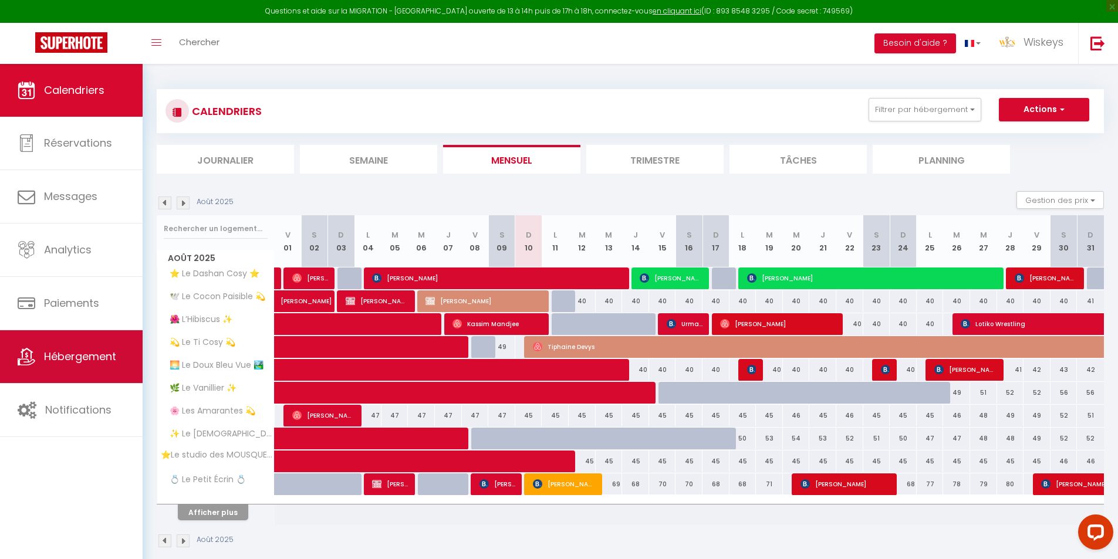
click at [5, 360] on link "Hébergement" at bounding box center [71, 356] width 143 height 53
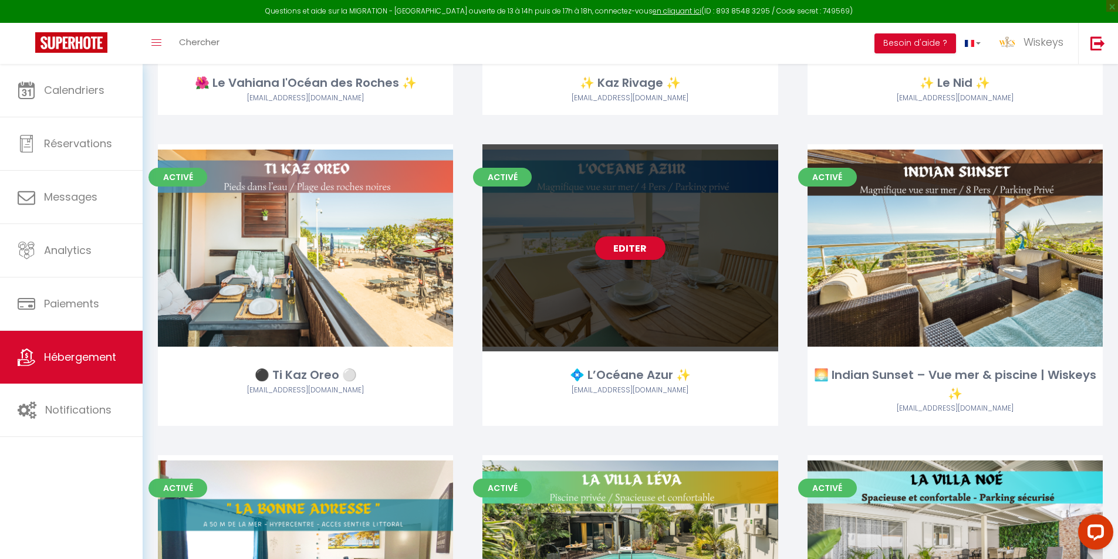
scroll to position [1525, 0]
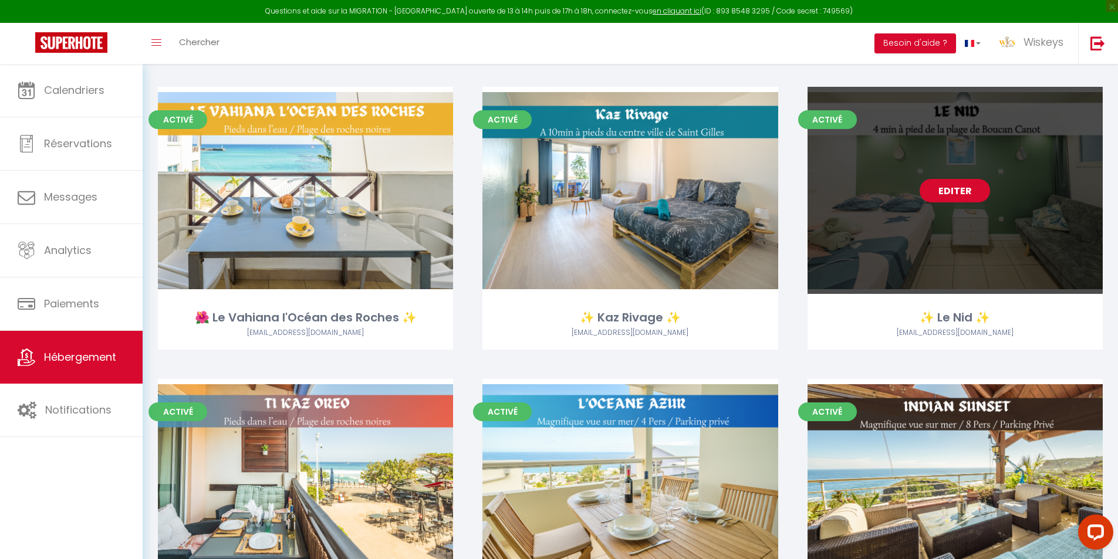
click at [942, 196] on link "Editer" at bounding box center [954, 190] width 70 height 23
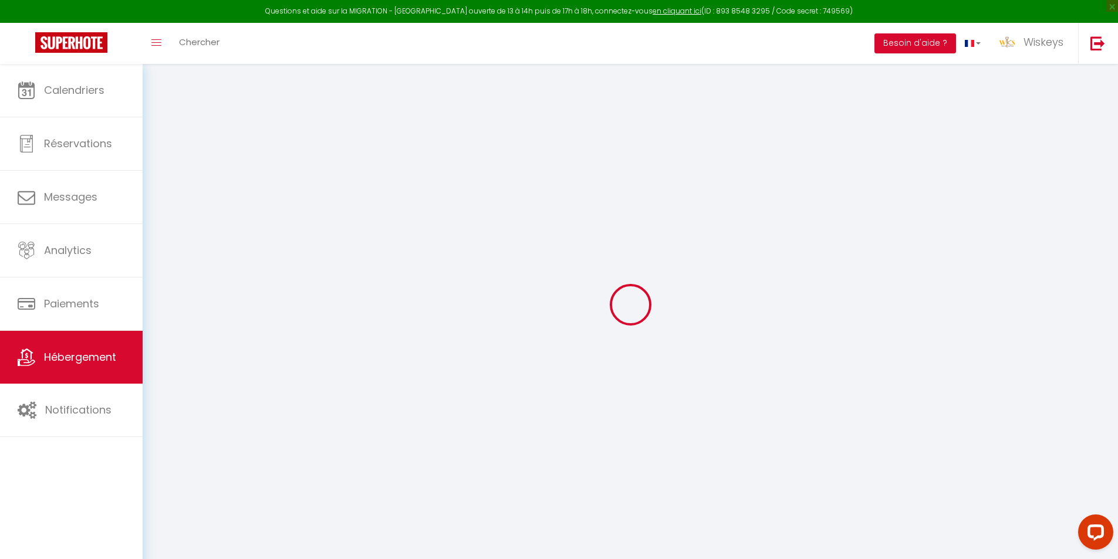
select select "47469"
select select "35951"
select select
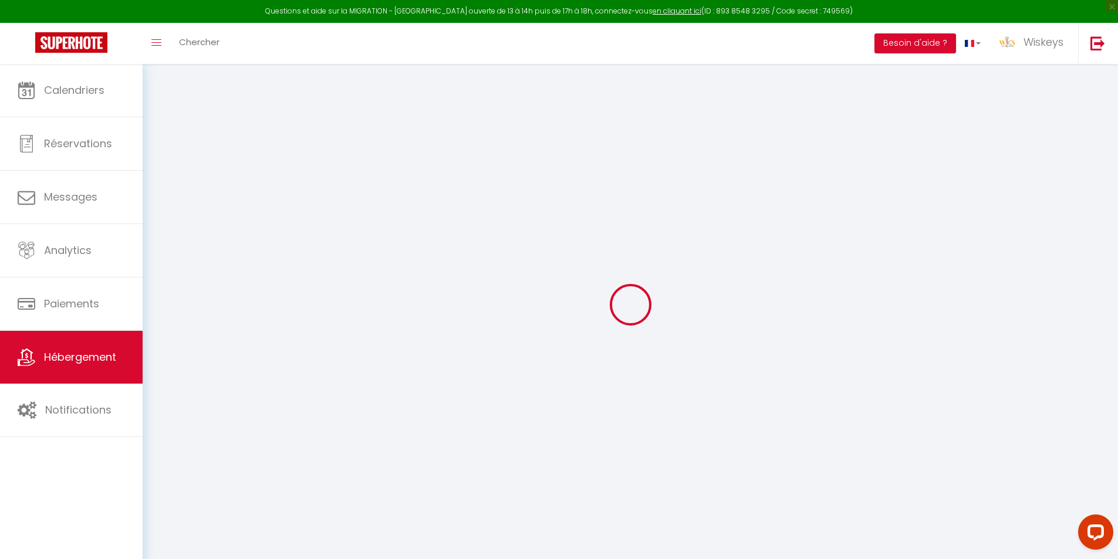
select select
checkbox input "false"
checkbox input "true"
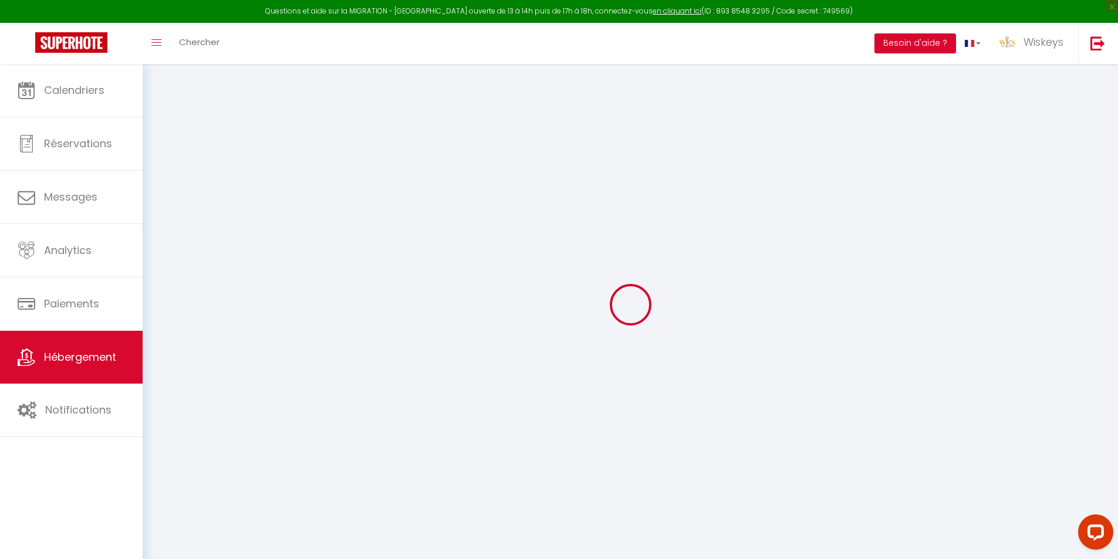
checkbox input "true"
select select
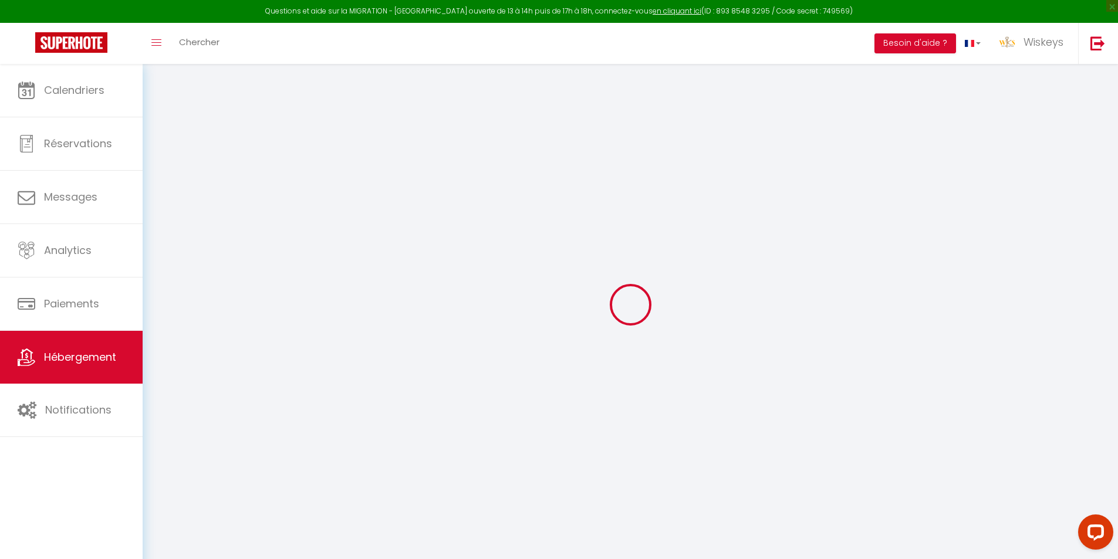
select select
checkbox input "false"
checkbox input "true"
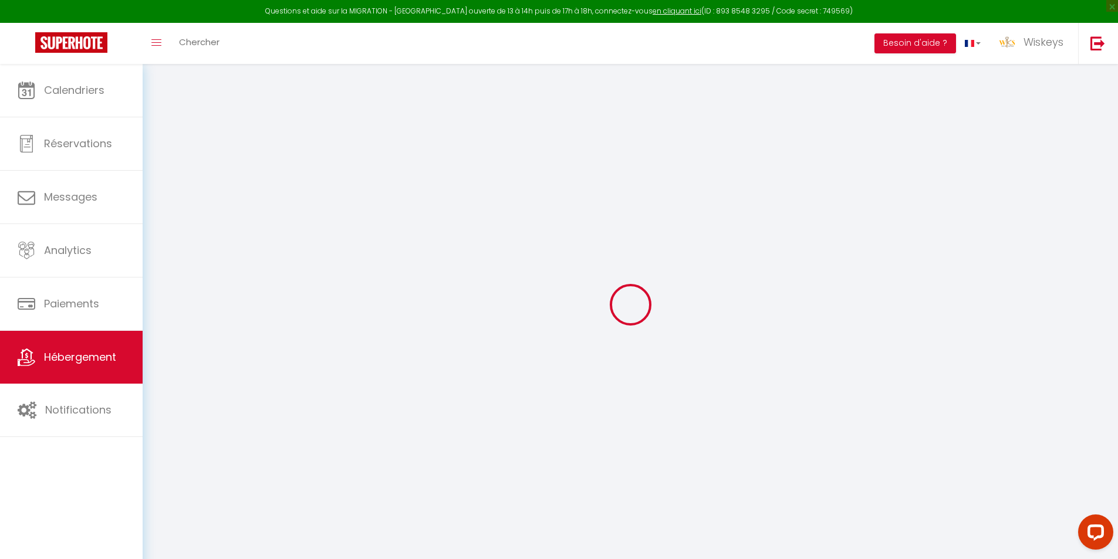
checkbox input "false"
checkbox input "true"
select select "15:00"
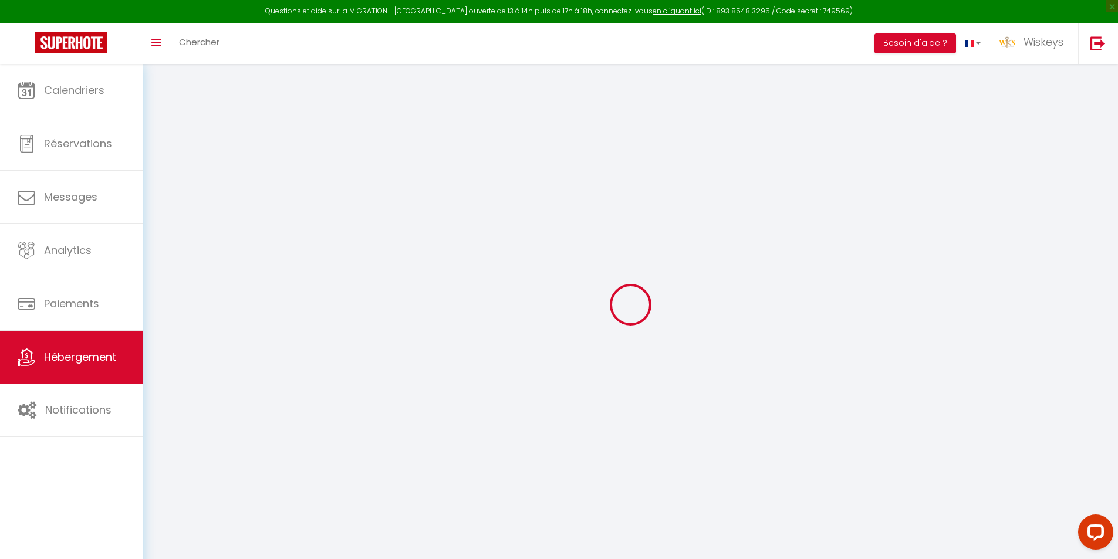
select select "23:45"
select select "11:00"
select select "30"
select select "120"
checkbox input "false"
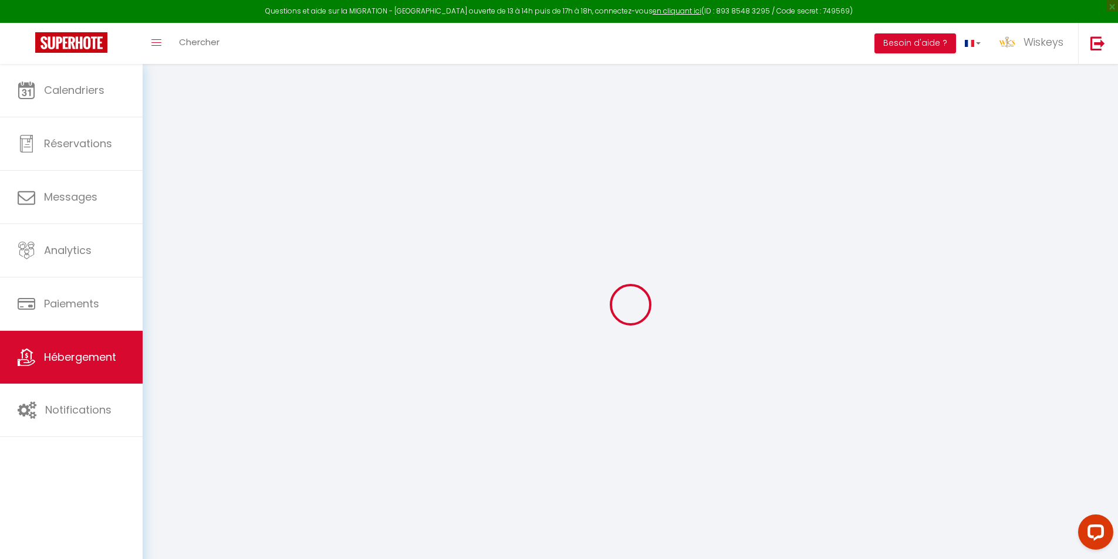
checkbox input "true"
checkbox input "false"
checkbox input "true"
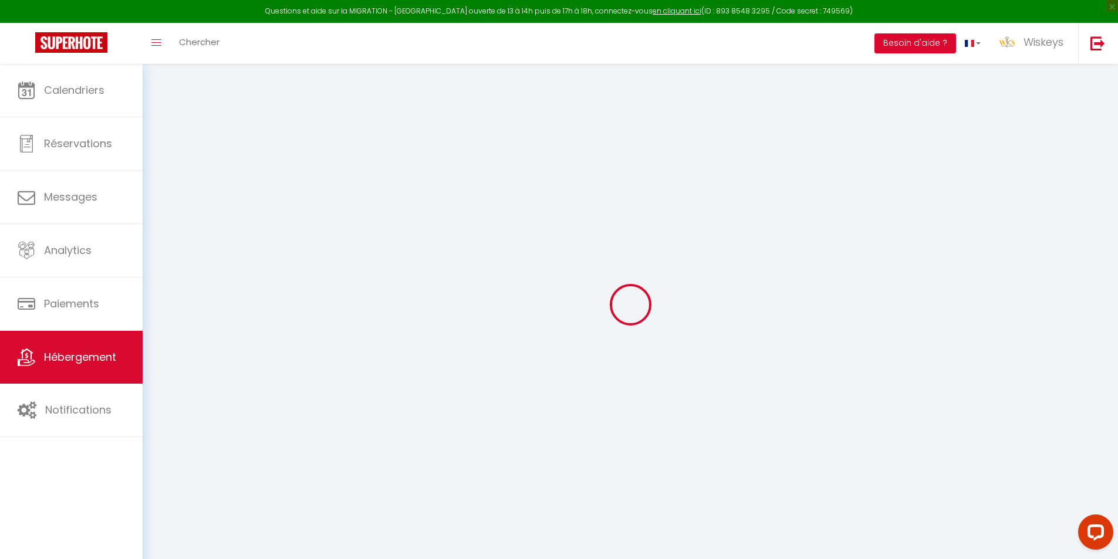
checkbox input "true"
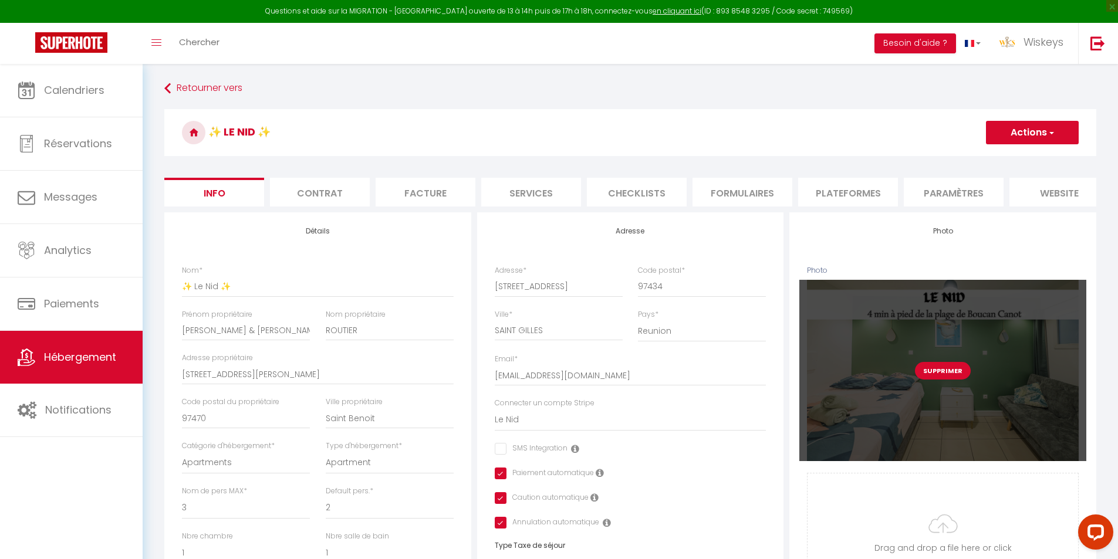
click at [936, 373] on button "Supprimer" at bounding box center [943, 371] width 56 height 18
checkbox input "false"
checkbox input "true"
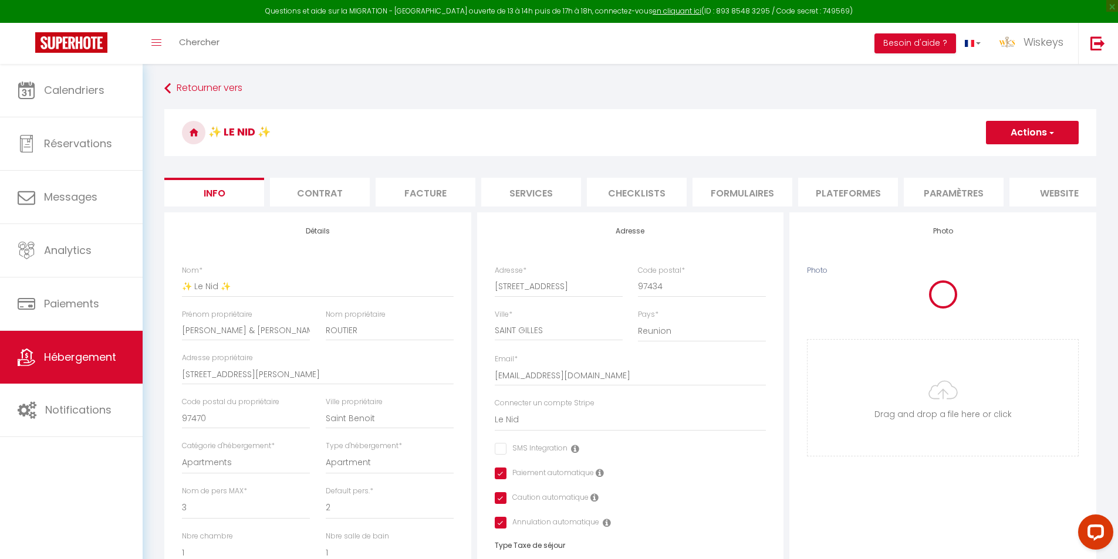
checkbox input "false"
checkbox input "true"
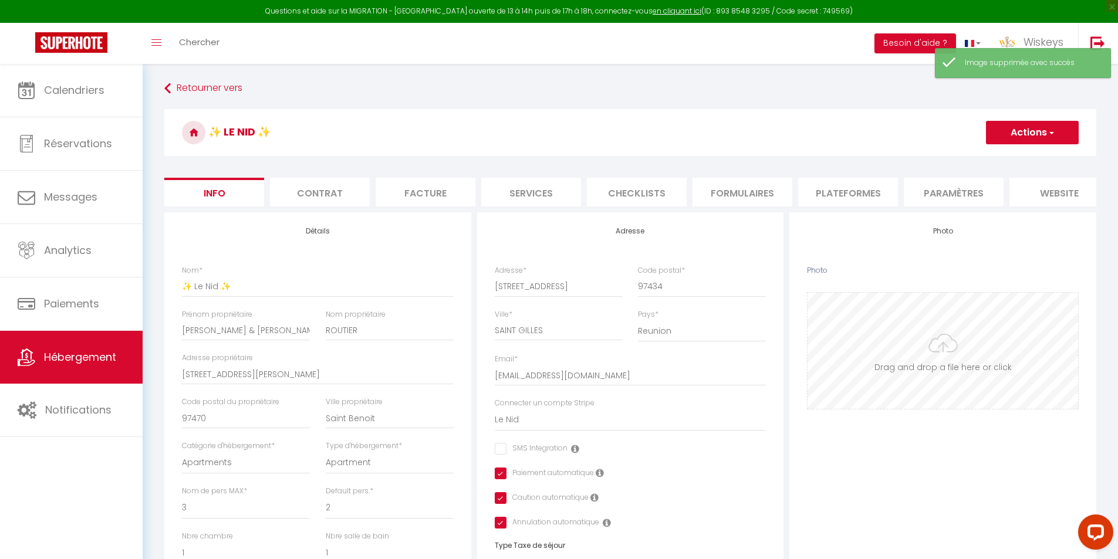
click at [936, 373] on input "Photo" at bounding box center [942, 351] width 270 height 116
type input "C:\fakepath\Copie de Template Accroche AIRBNB (70).png"
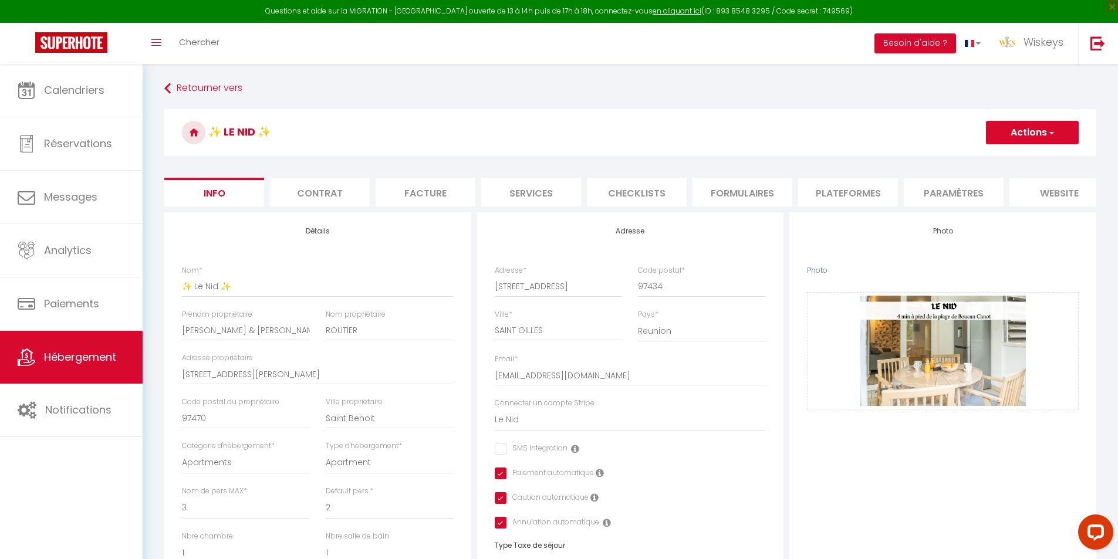
click at [993, 136] on button "Actions" at bounding box center [1032, 132] width 93 height 23
click at [992, 165] on link "Enregistrer" at bounding box center [1015, 158] width 126 height 15
click at [1003, 134] on button "Actions" at bounding box center [1032, 132] width 93 height 23
click at [991, 156] on input "Enregistrer" at bounding box center [985, 159] width 43 height 12
click at [989, 158] on input "Enregistrer" at bounding box center [985, 159] width 43 height 12
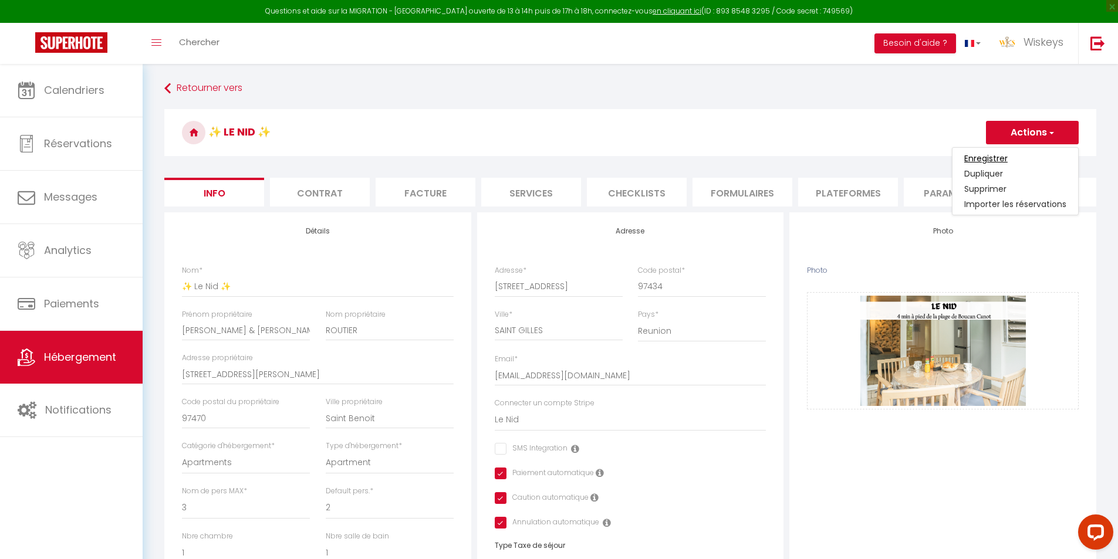
click at [975, 159] on input "Enregistrer" at bounding box center [985, 159] width 43 height 12
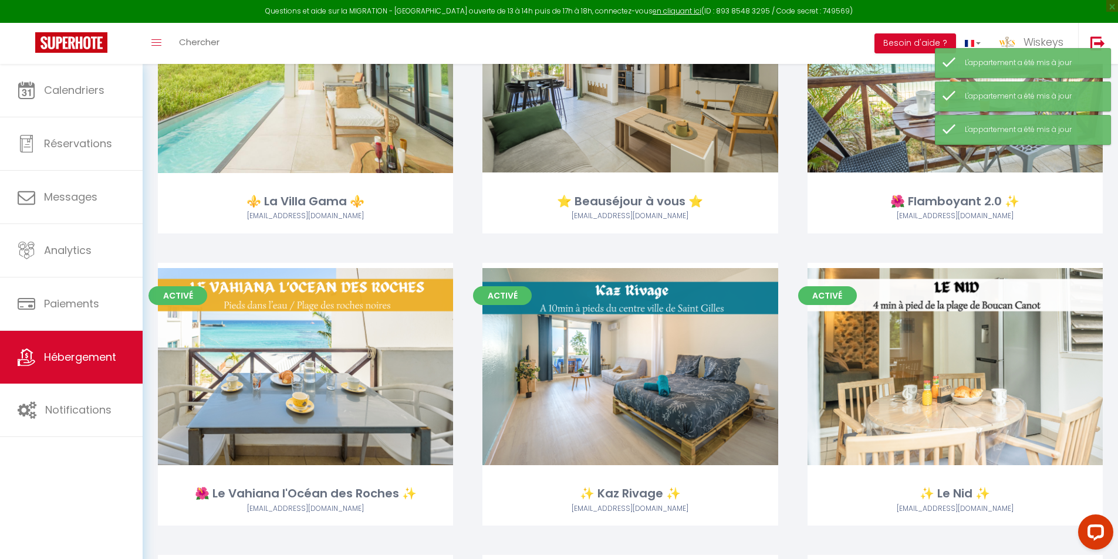
scroll to position [1408, 0]
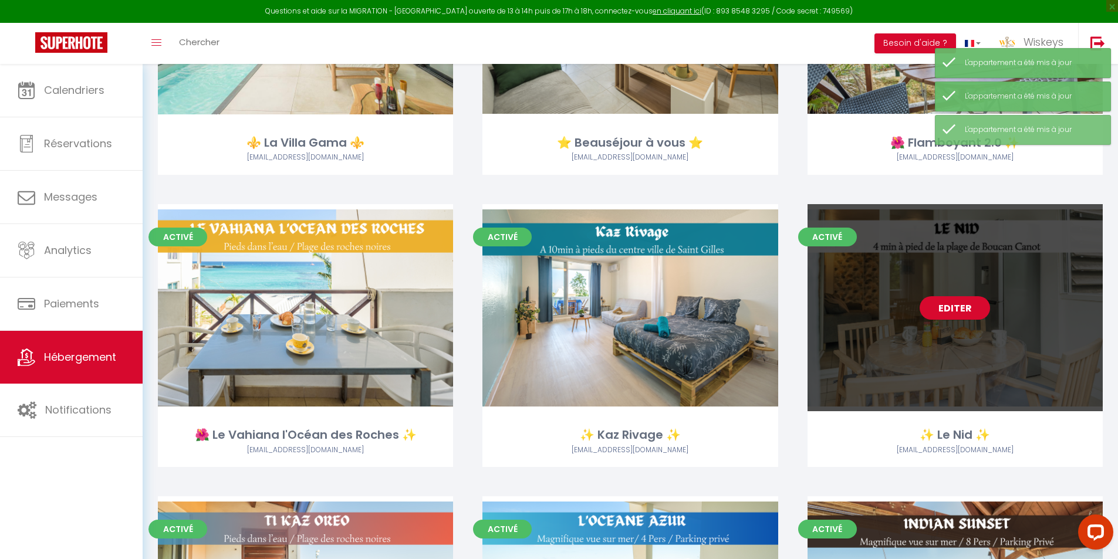
click at [984, 309] on link "Editer" at bounding box center [954, 307] width 70 height 23
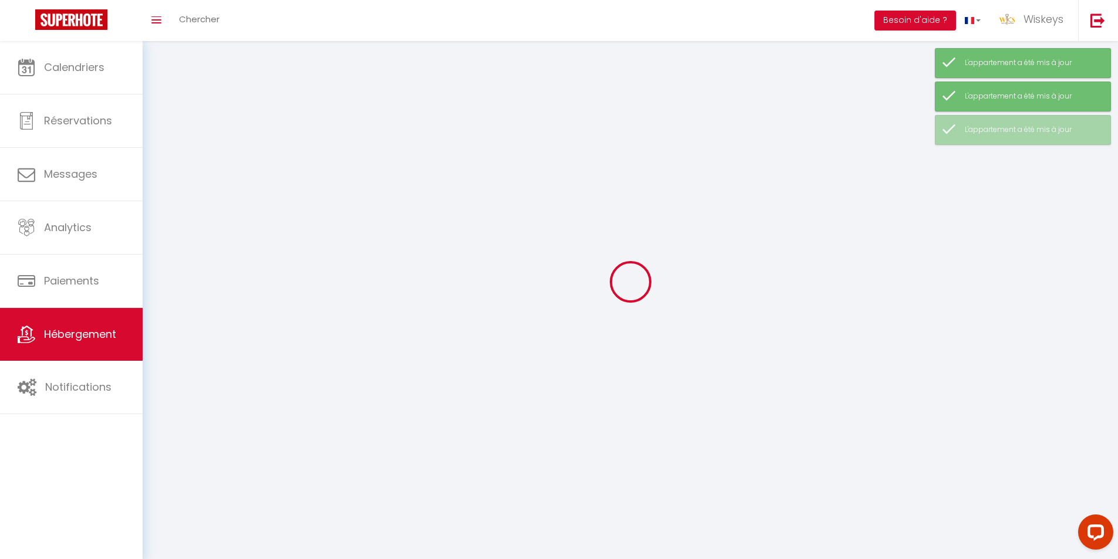
select select
select select "28"
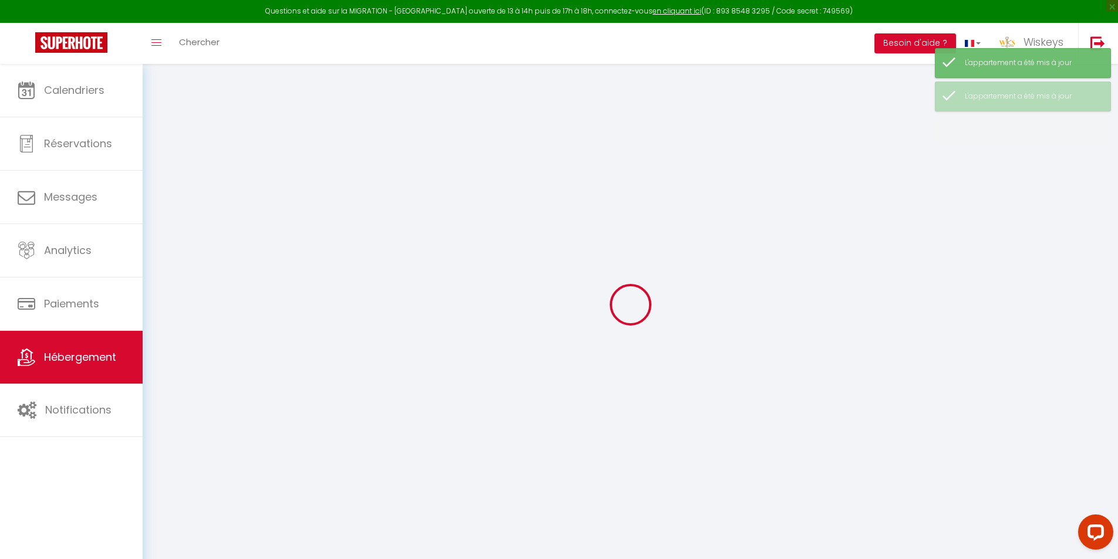
select select
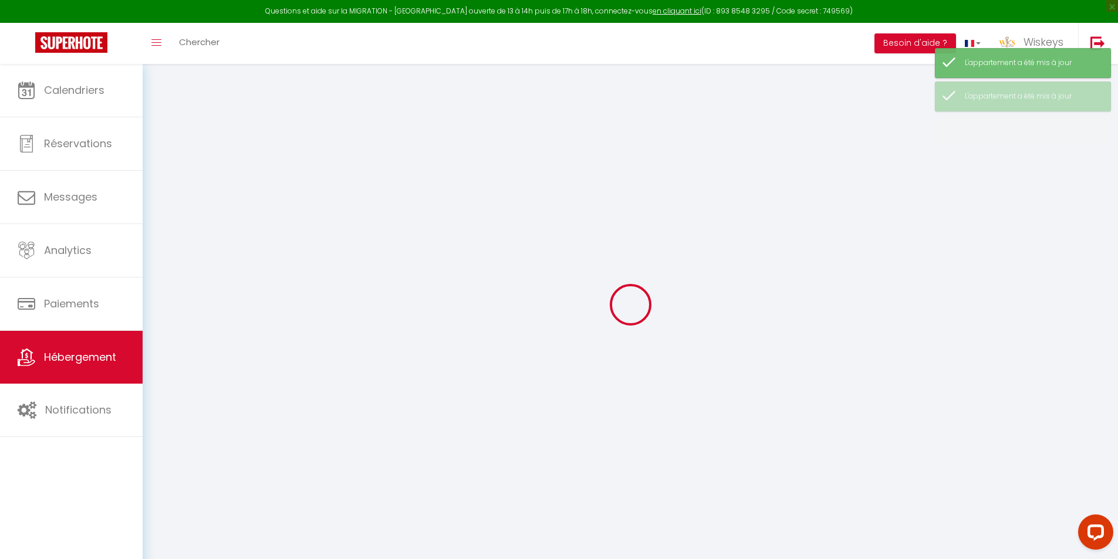
select select
checkbox input "false"
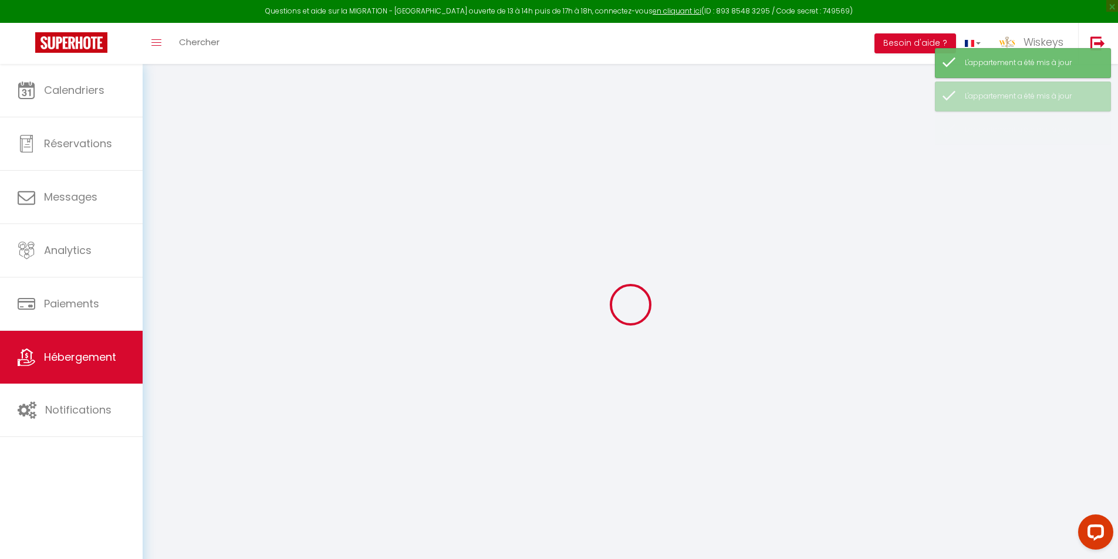
select select
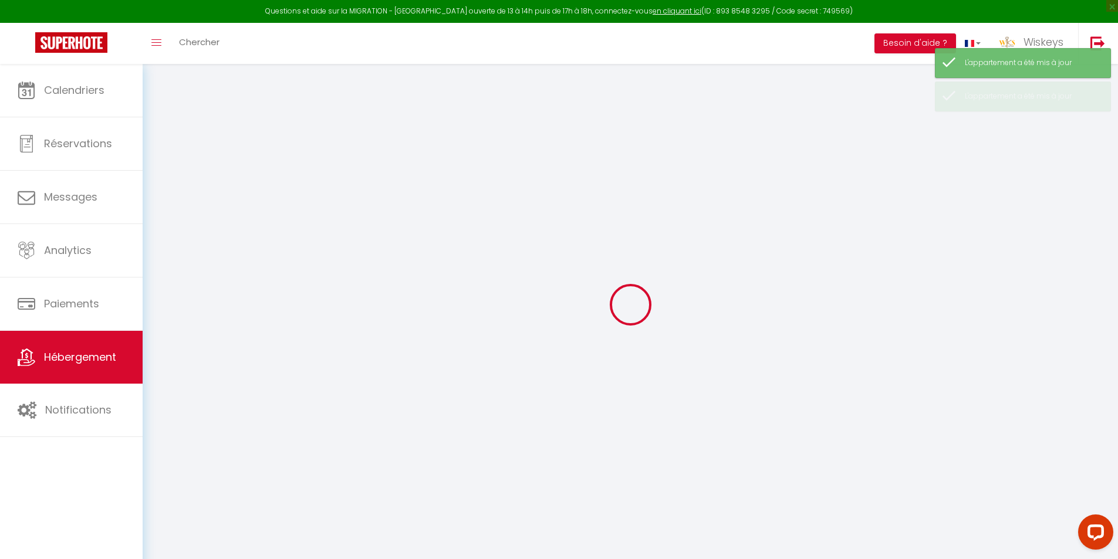
select select
checkbox input "false"
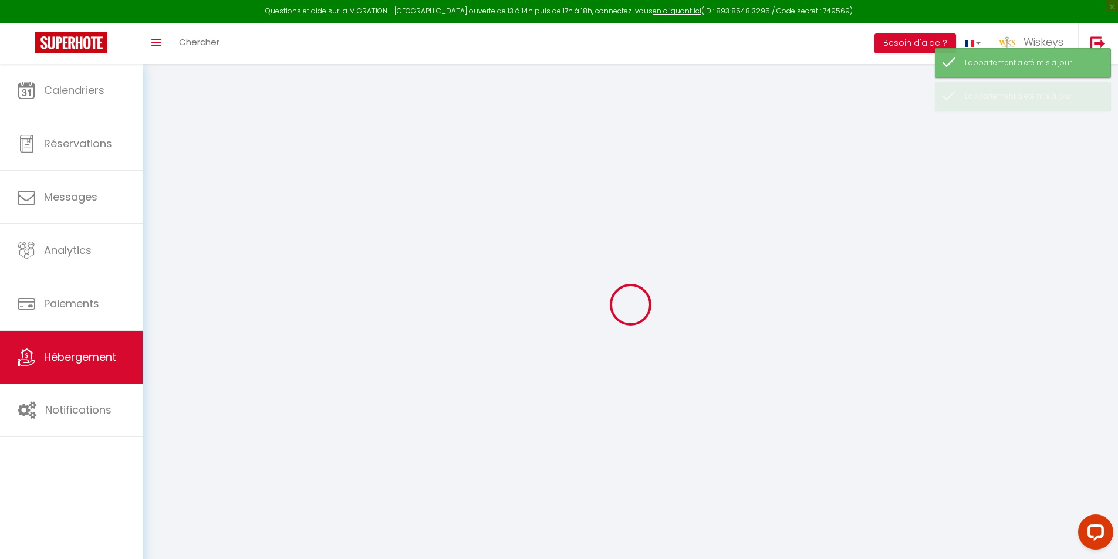
checkbox input "false"
select select
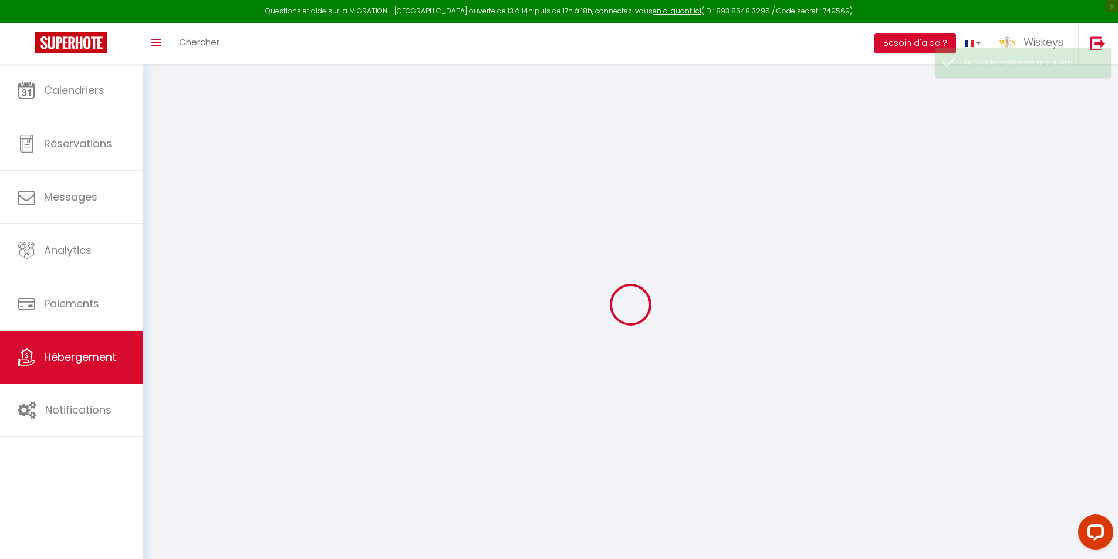
select select
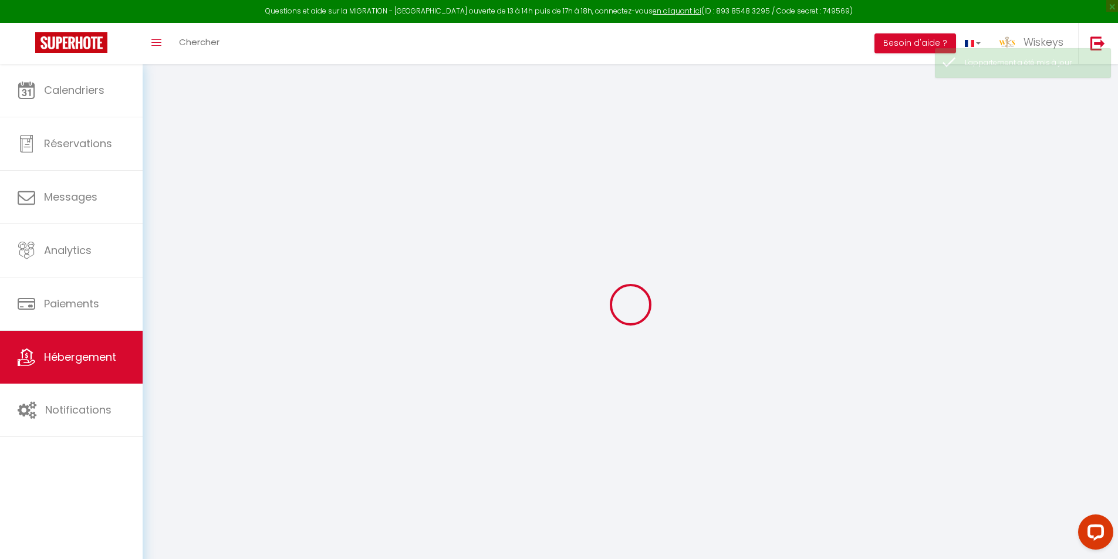
select select
checkbox input "false"
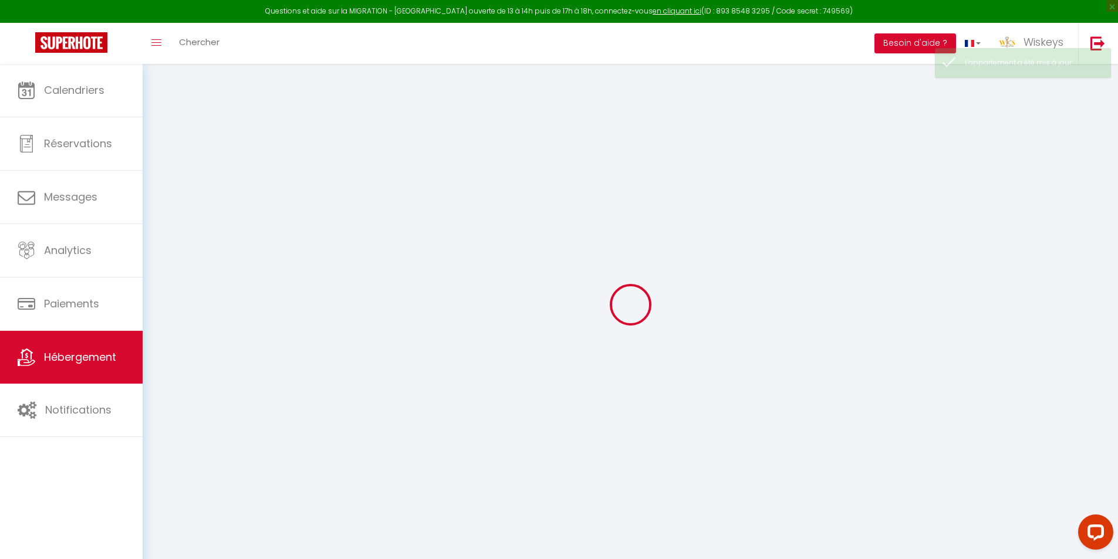
select select
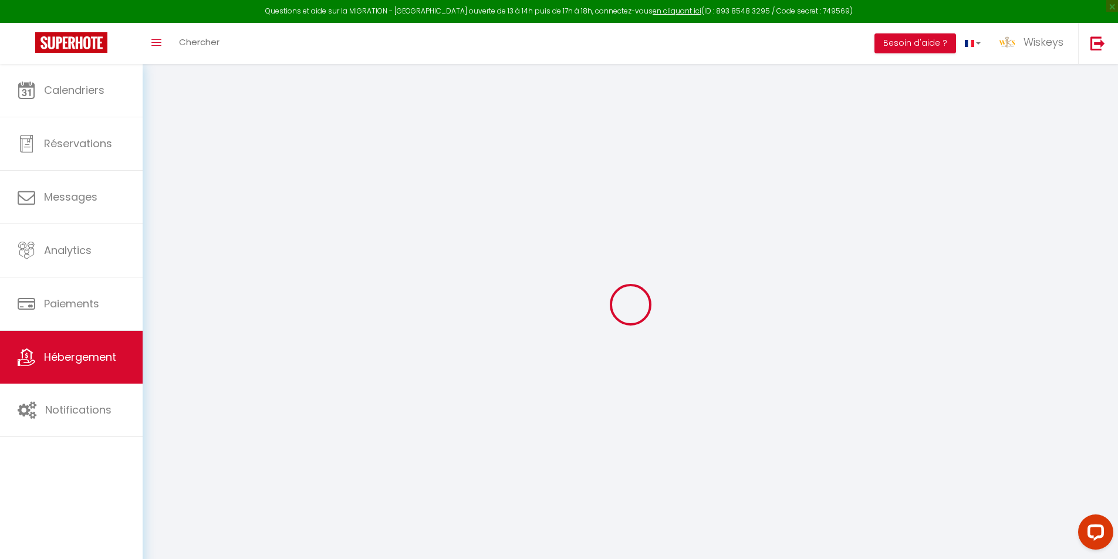
select select
checkbox input "false"
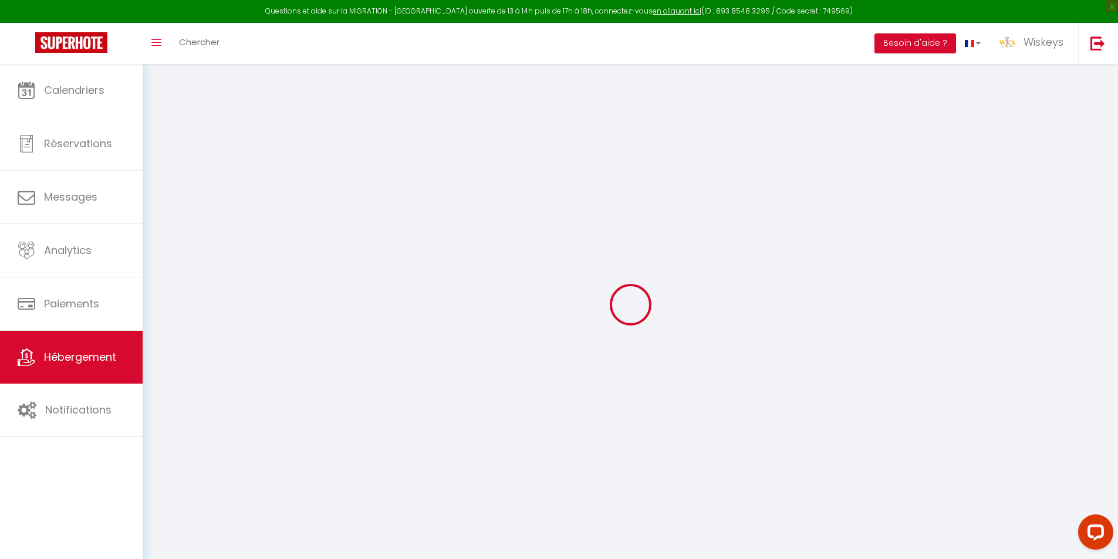
checkbox input "false"
select select
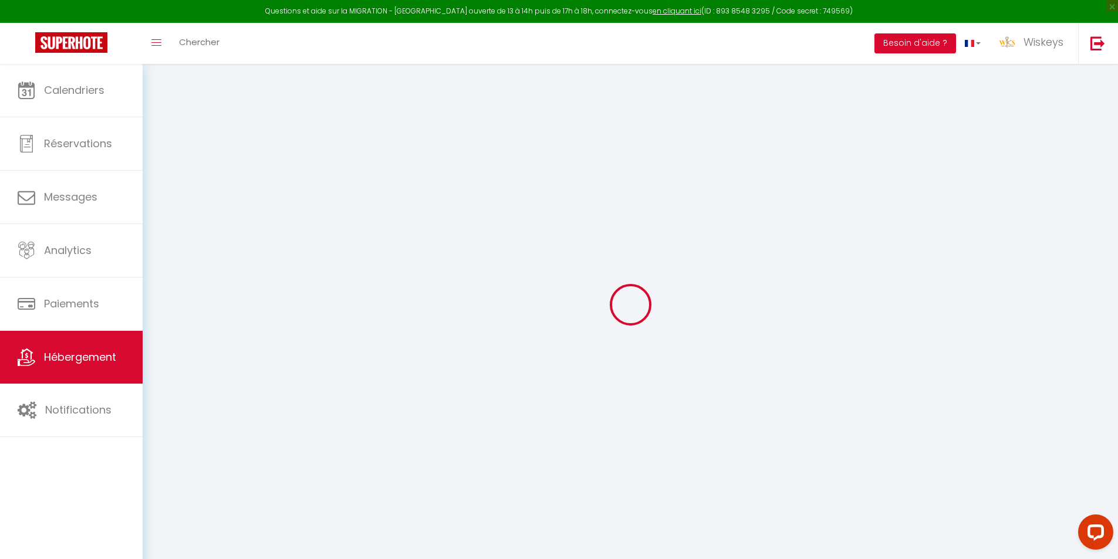
select select
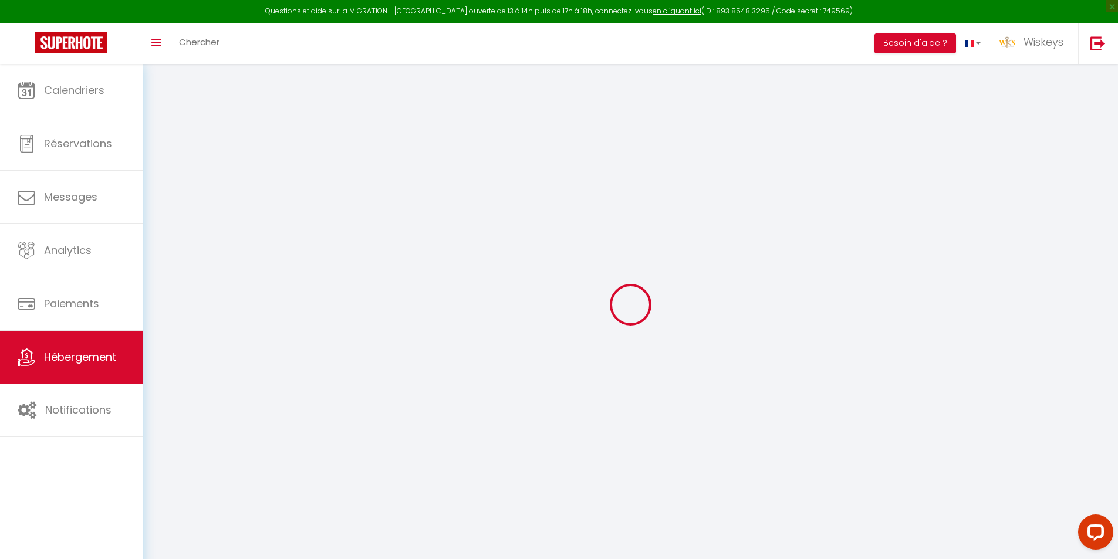
checkbox input "false"
select select
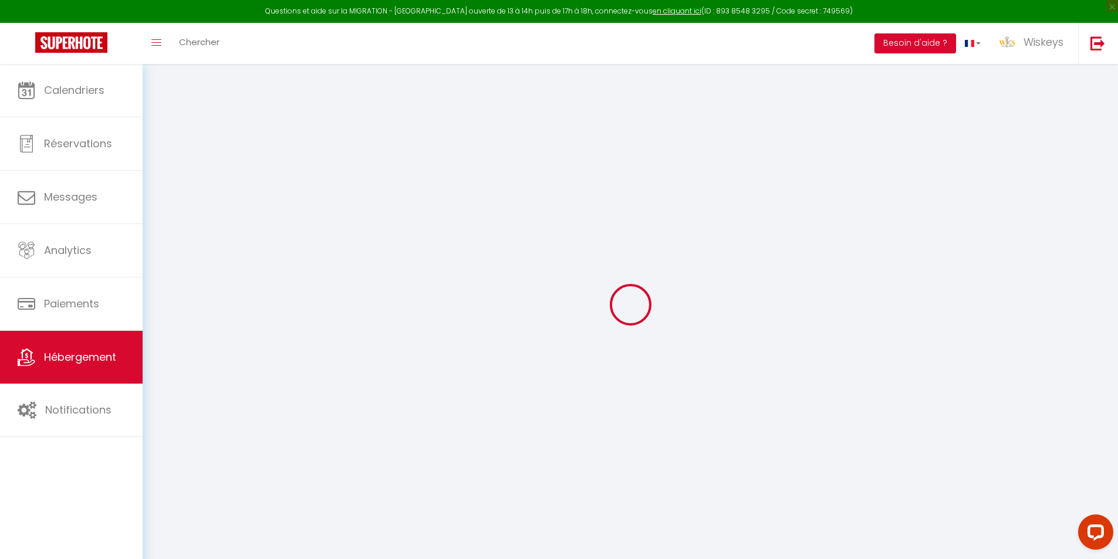
select select
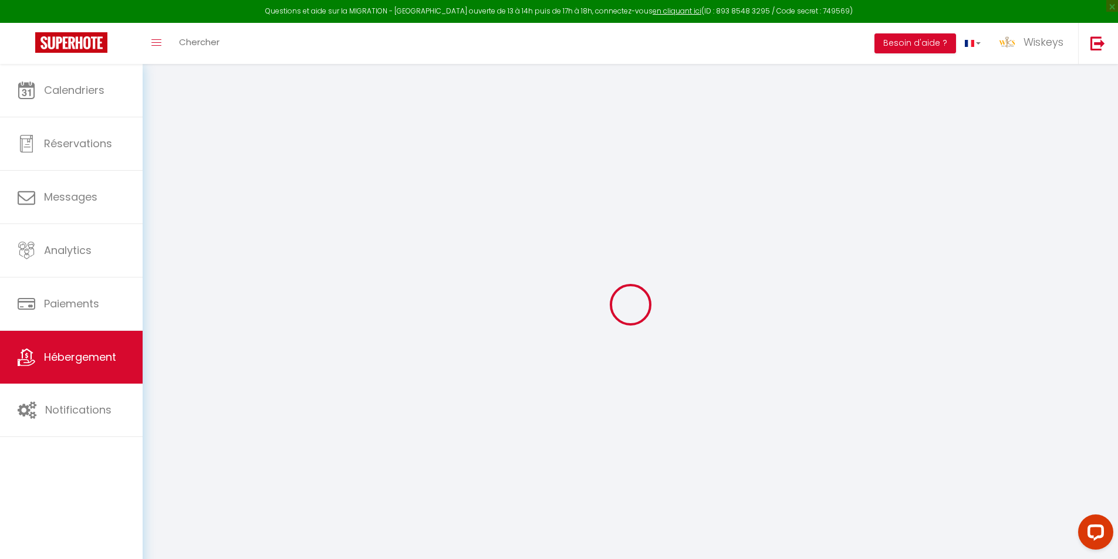
select select
checkbox input "false"
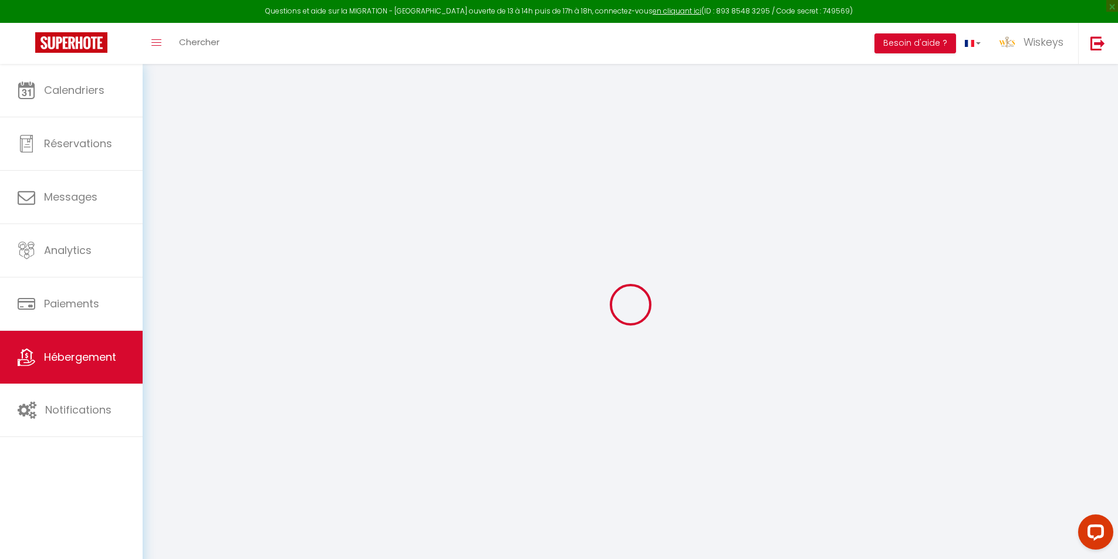
checkbox input "false"
select select
type input "✨ Le Nid ✨"
type input "[PERSON_NAME] & [PERSON_NAME]"
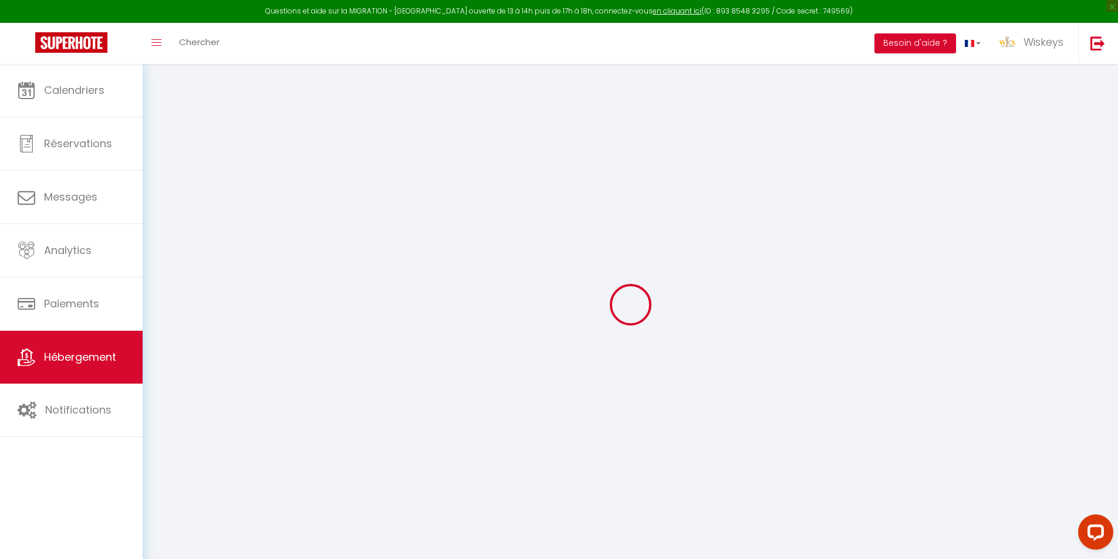
type input "ROUTIER"
type input "[STREET_ADDRESS][PERSON_NAME]"
type input "97470"
type input "Saint Benoit"
type input "75"
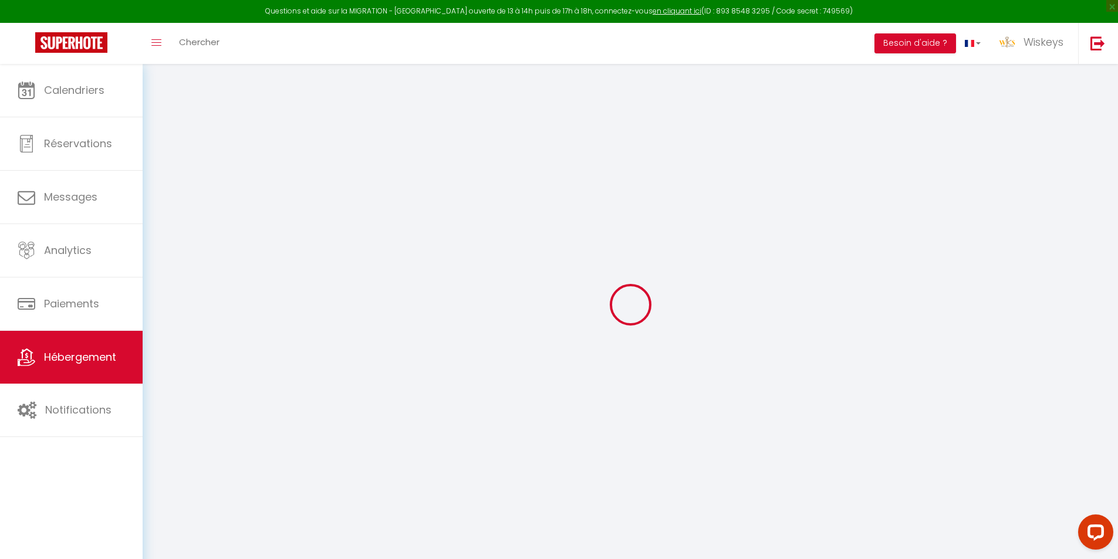
type input "66"
type input "5"
type input "1000"
type input "300"
select select
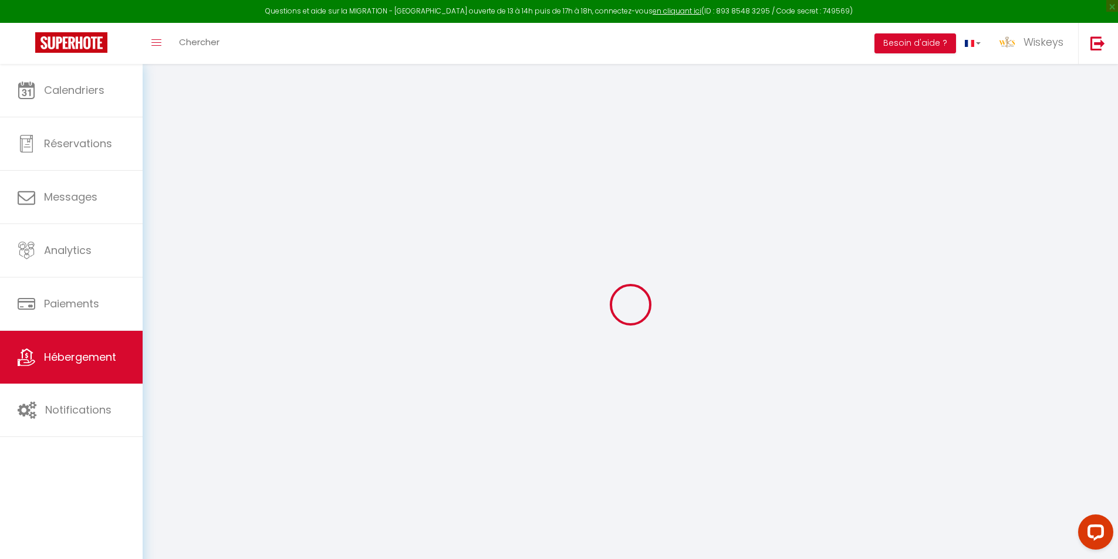
select select
type input "[STREET_ADDRESS]"
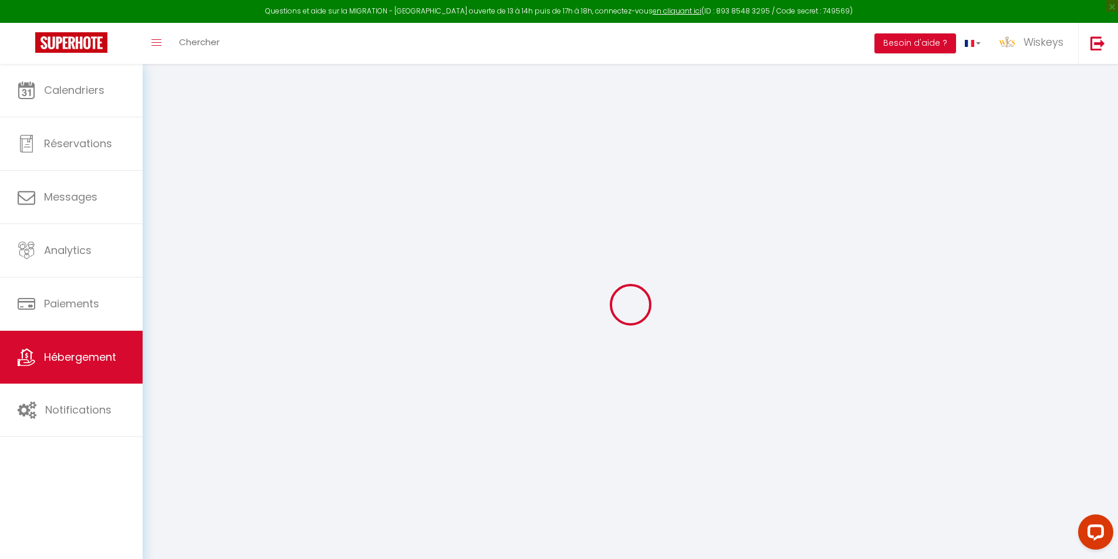
type input "97434"
type input "SAINT GILLES"
select select "177"
type input "[EMAIL_ADDRESS][DOMAIN_NAME]"
select select "14443"
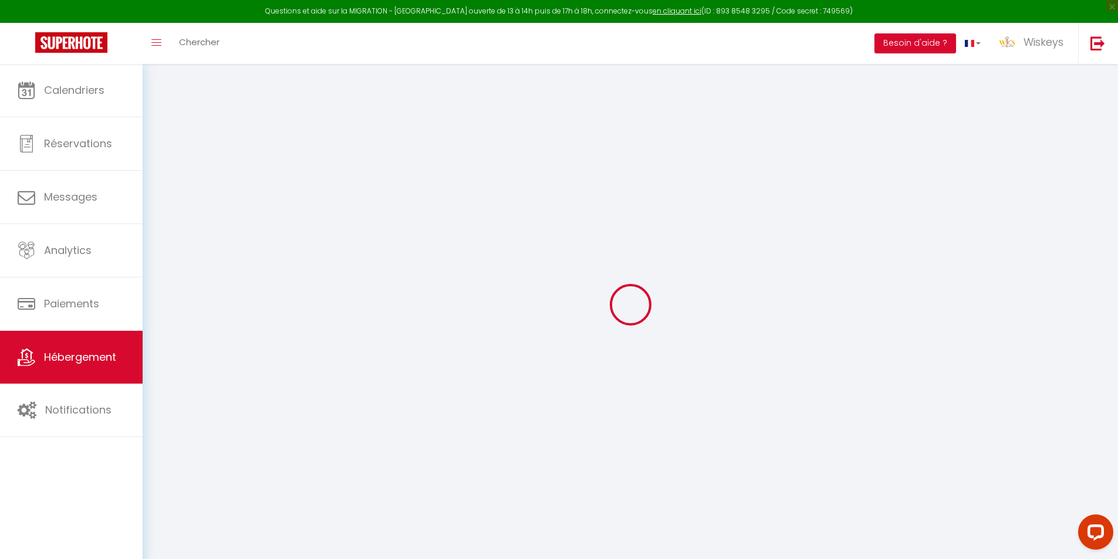
checkbox input "false"
checkbox input "true"
radio input "true"
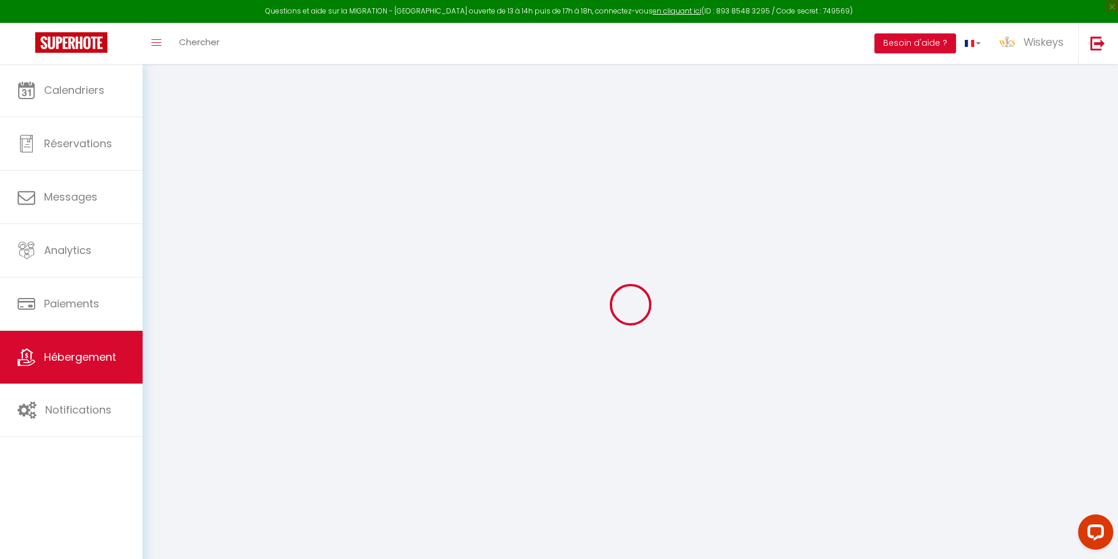
type input "25"
type input "0"
select select "+ 25 %"
select select "+ 53 %"
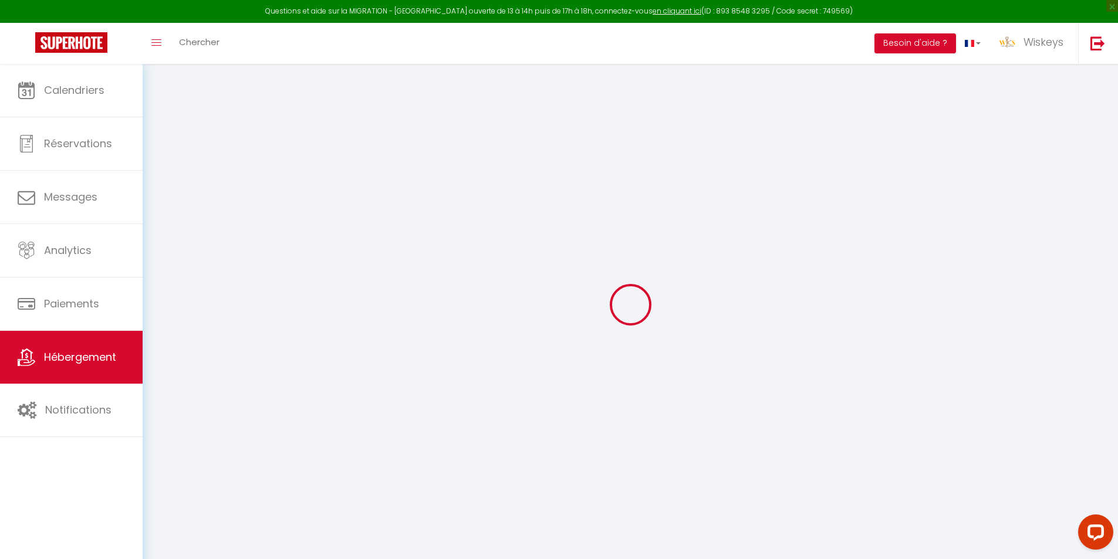
select select "+ 23 %"
checkbox input "false"
checkbox input "true"
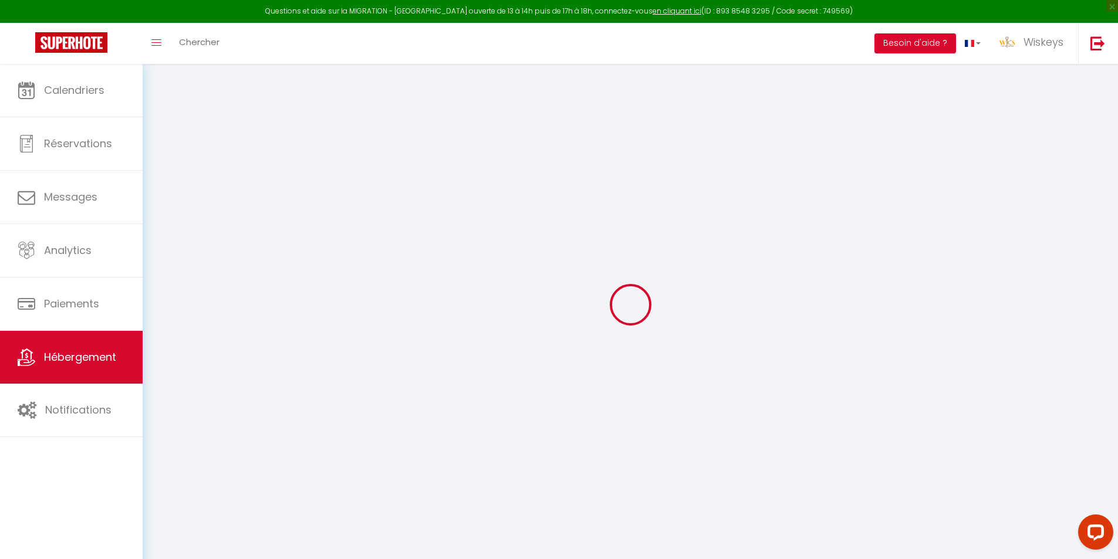
select select "1207-1427917833630655810"
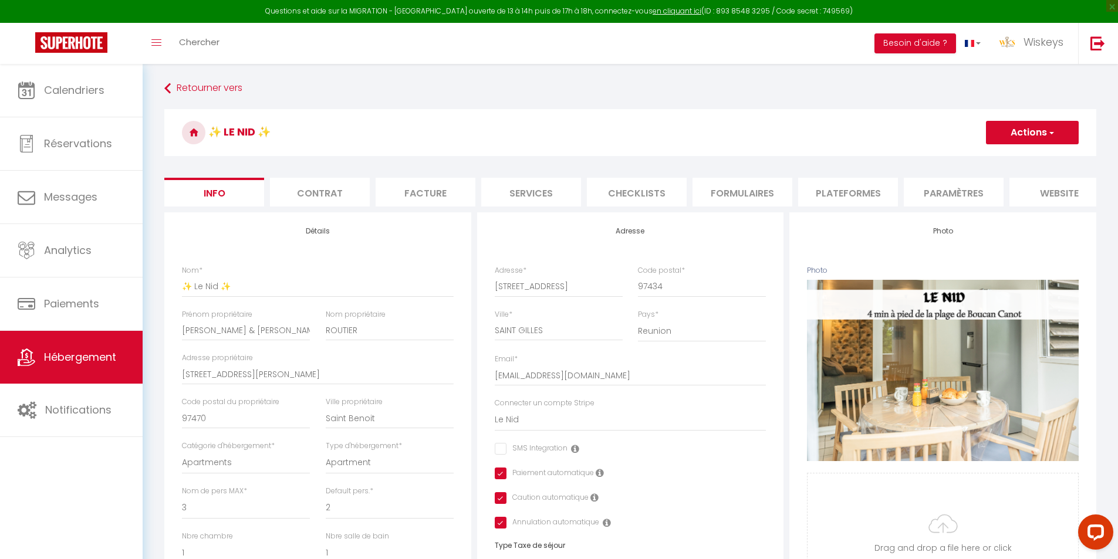
click at [867, 185] on li "Plateformes" at bounding box center [848, 192] width 100 height 29
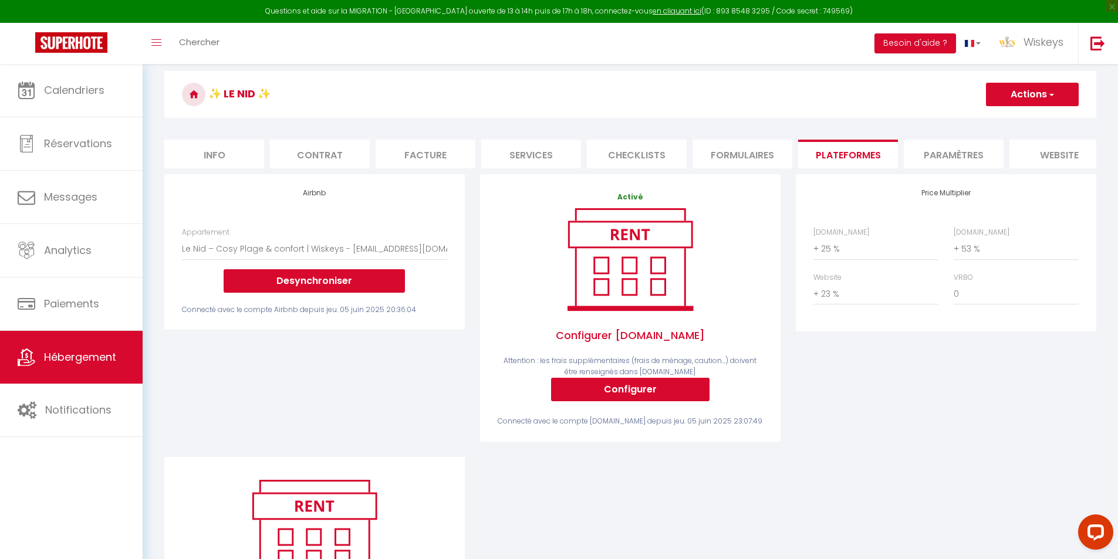
scroll to position [59, 0]
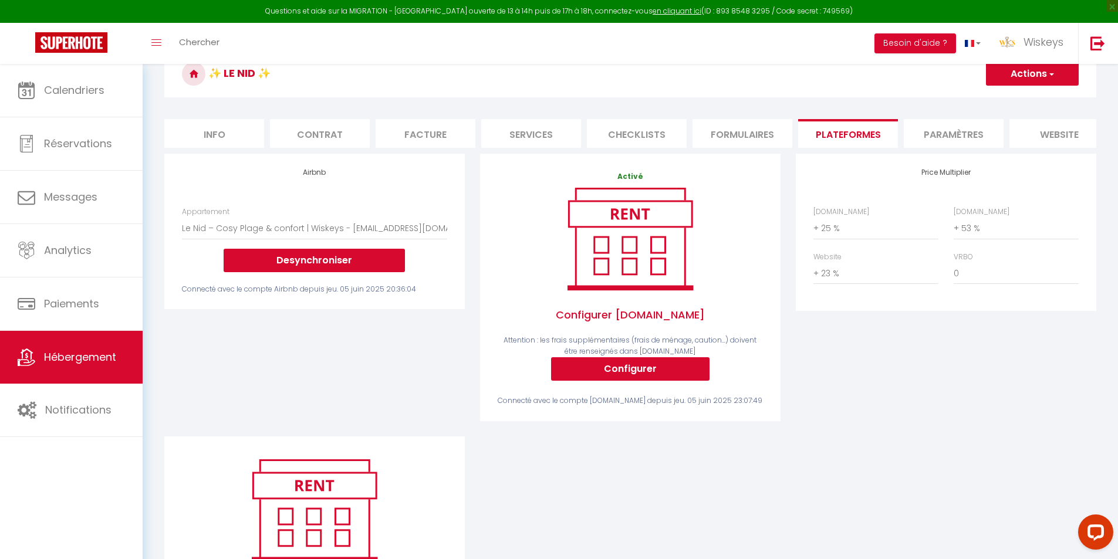
click at [310, 137] on li "Contrat" at bounding box center [320, 133] width 100 height 29
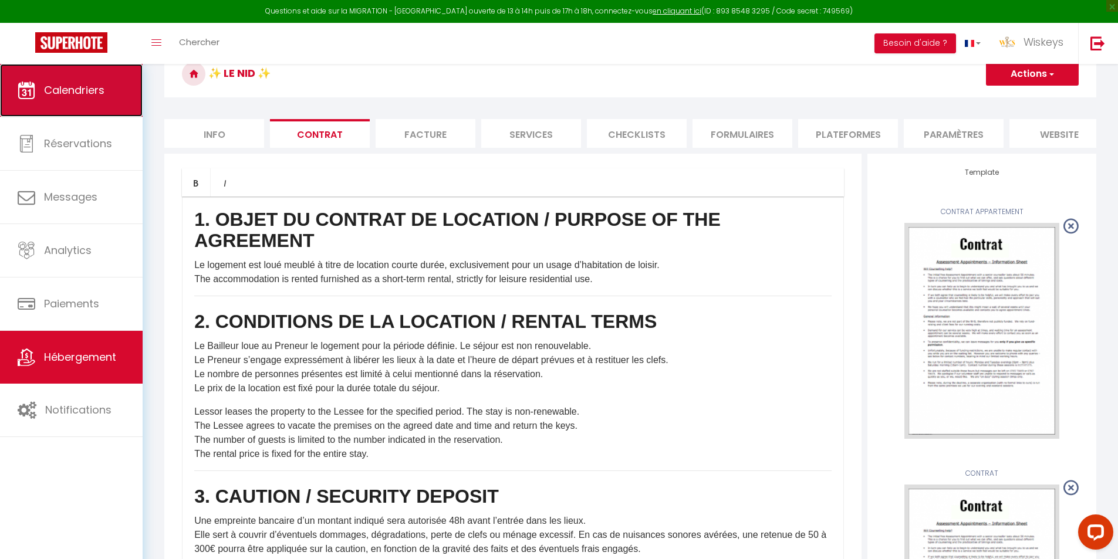
click at [82, 102] on link "Calendriers" at bounding box center [71, 90] width 143 height 53
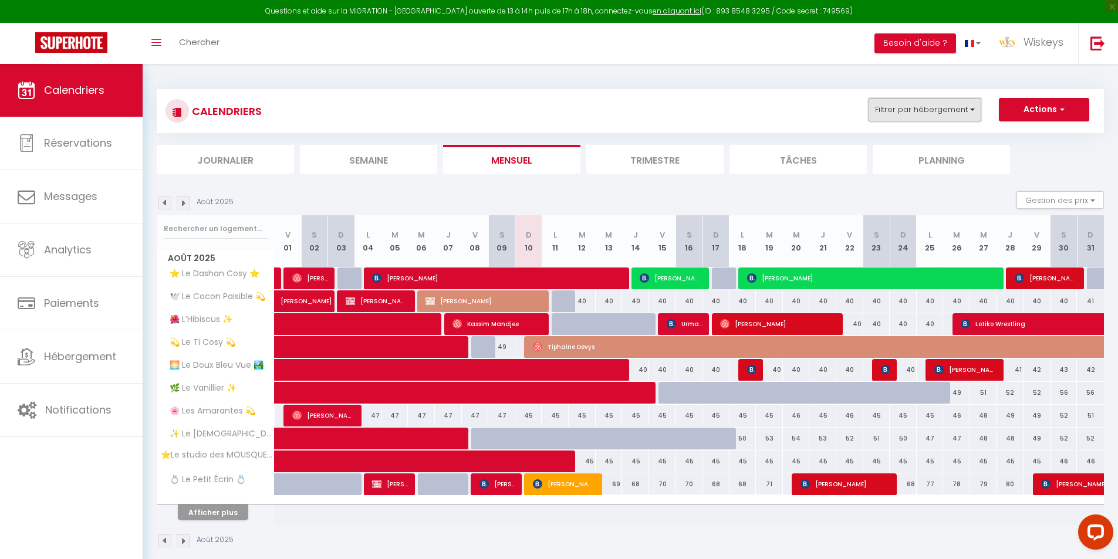
click at [924, 106] on button "Filtrer par hébergement" at bounding box center [924, 109] width 113 height 23
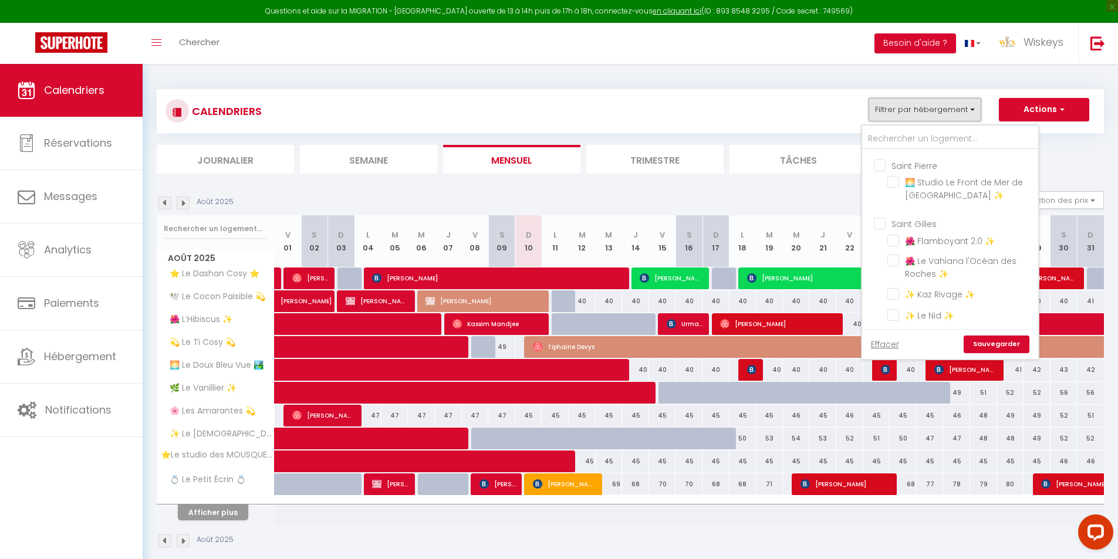
scroll to position [528, 0]
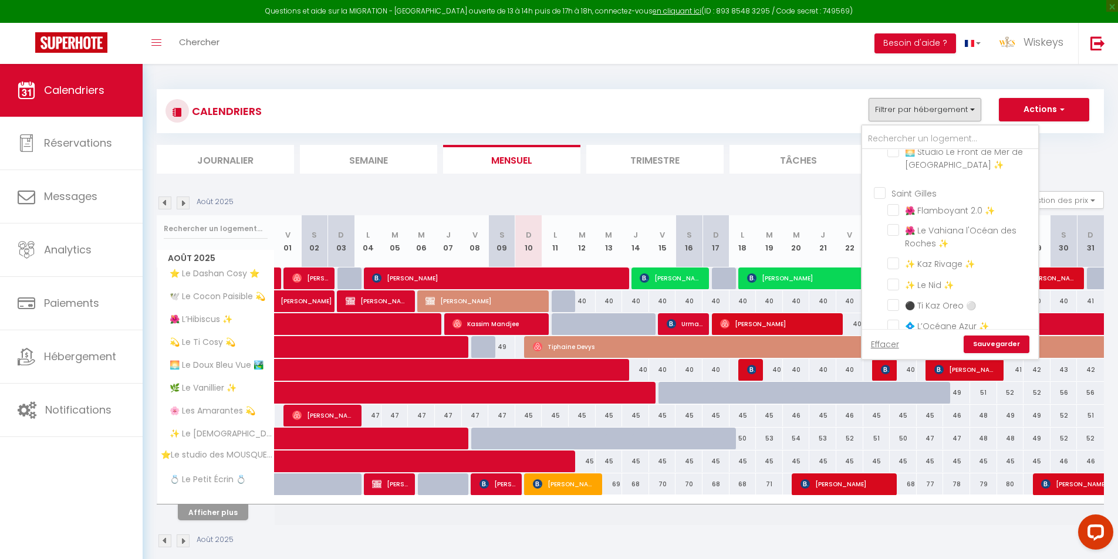
click at [877, 192] on input "Saint Gilles" at bounding box center [962, 193] width 176 height 12
checkbox input "true"
checkbox input "false"
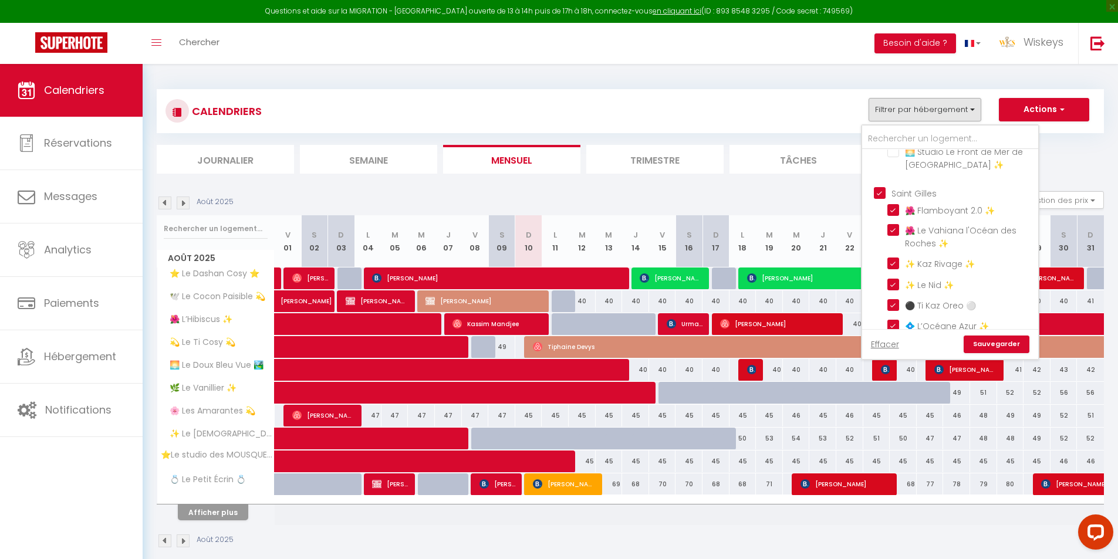
checkbox input "false"
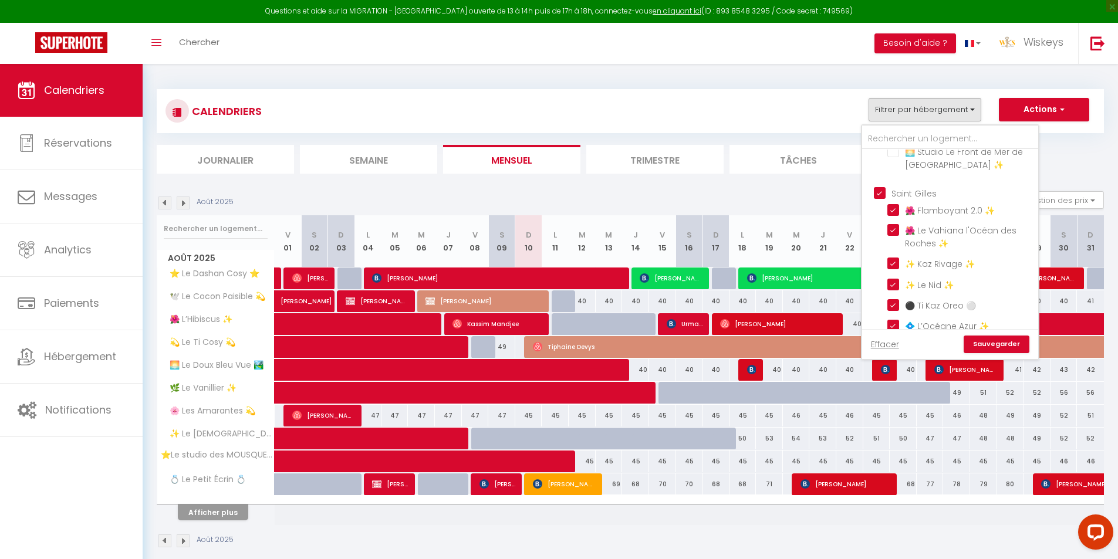
checkbox input "false"
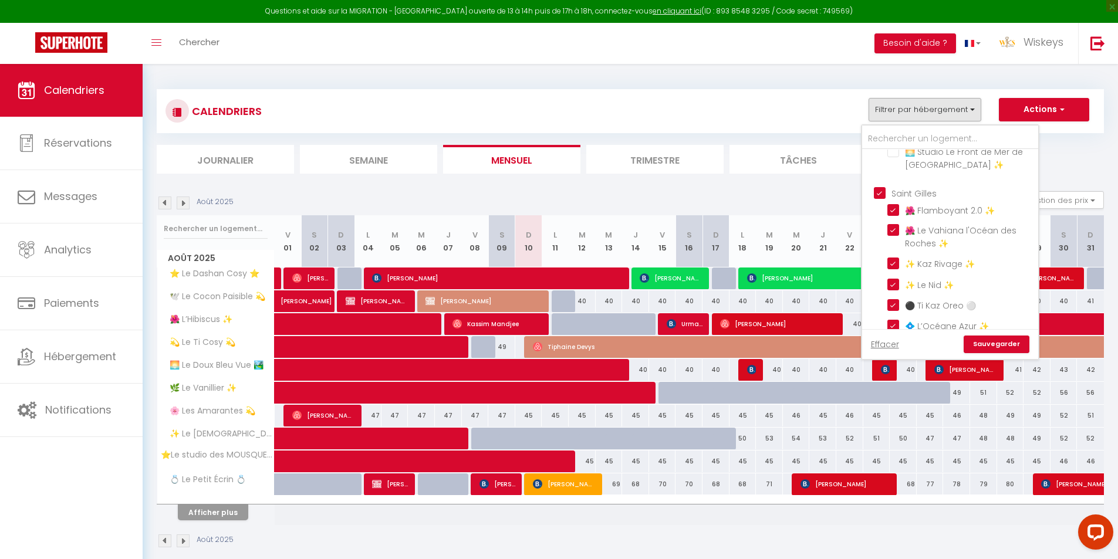
checkbox input "false"
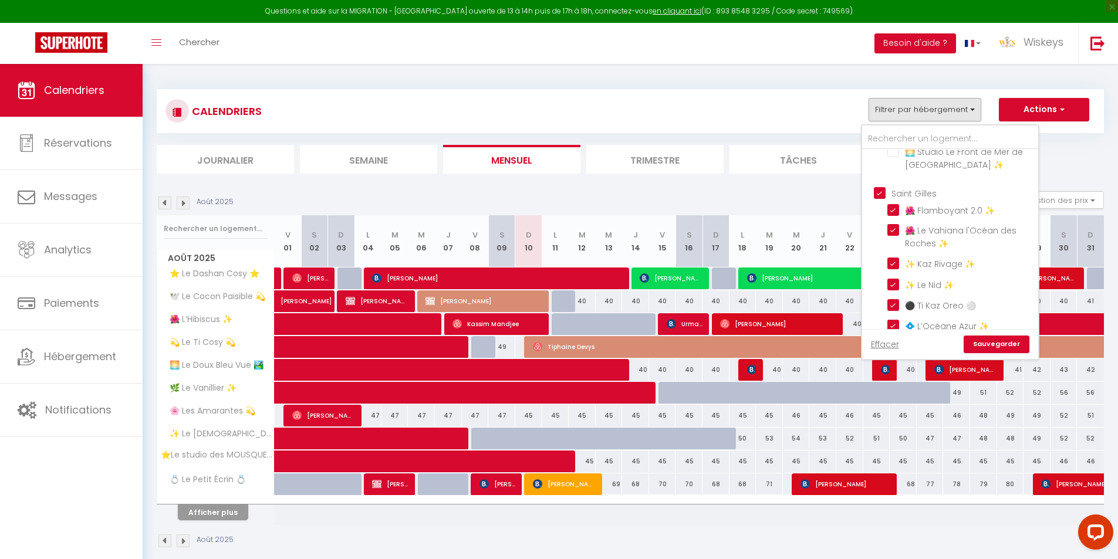
checkbox input "true"
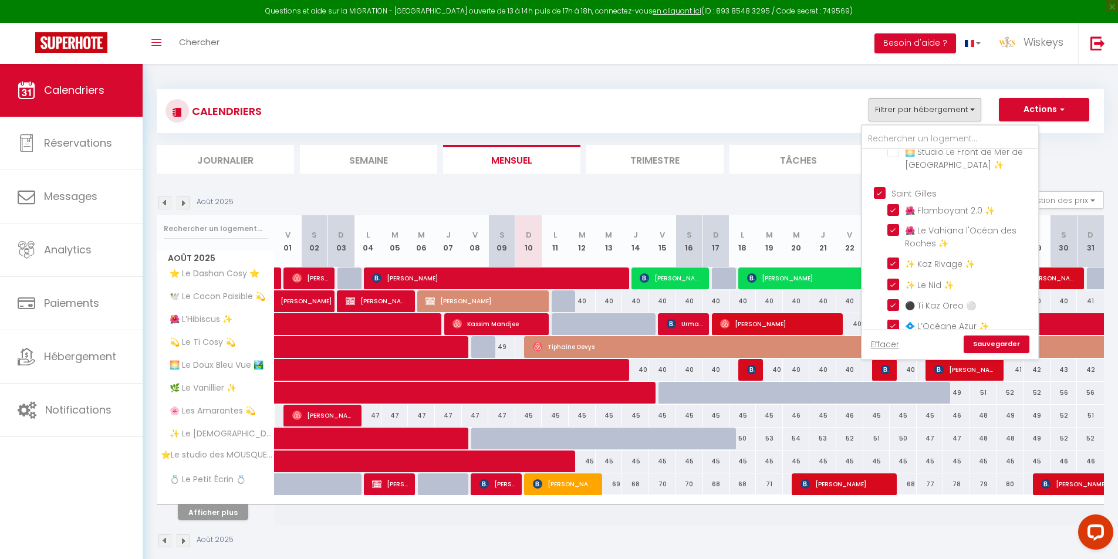
checkbox input "true"
checkbox input "false"
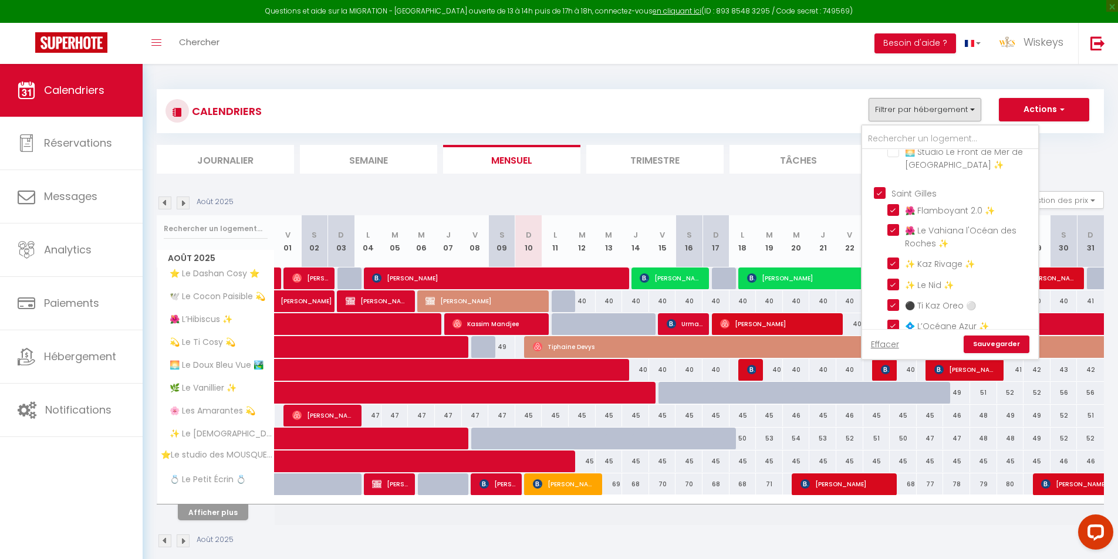
click at [1007, 345] on link "Sauvegarder" at bounding box center [996, 345] width 66 height 18
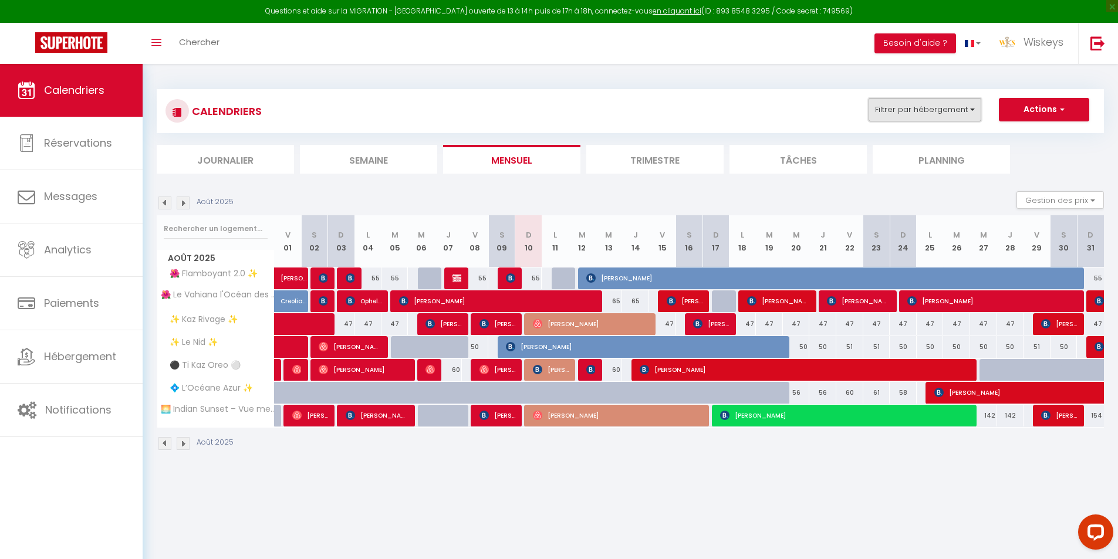
click at [950, 107] on button "Filtrer par hébergement" at bounding box center [924, 109] width 113 height 23
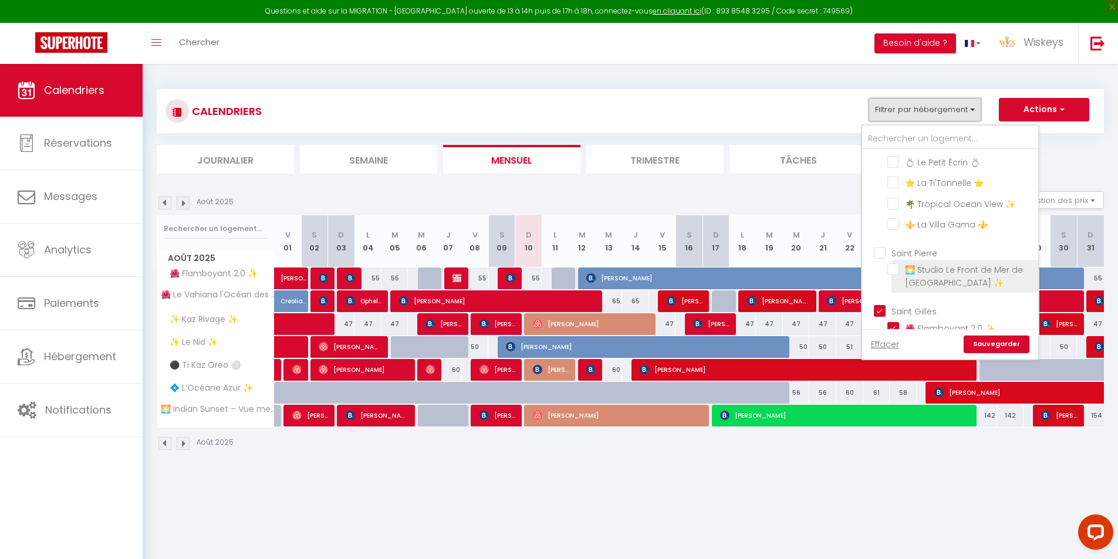
scroll to position [411, 0]
click at [879, 313] on input "Saint Gilles" at bounding box center [962, 310] width 176 height 12
checkbox input "false"
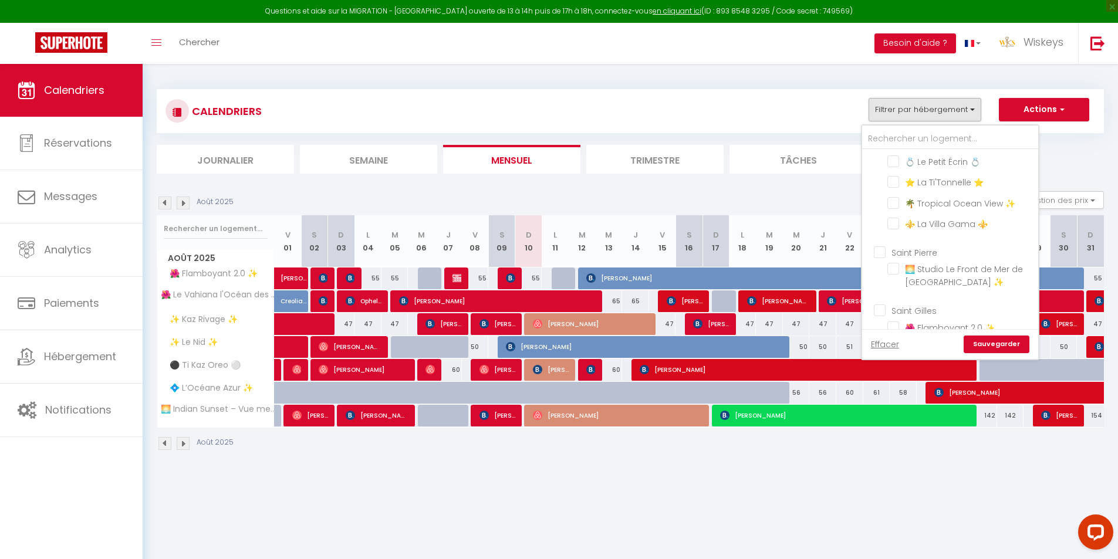
checkbox input "false"
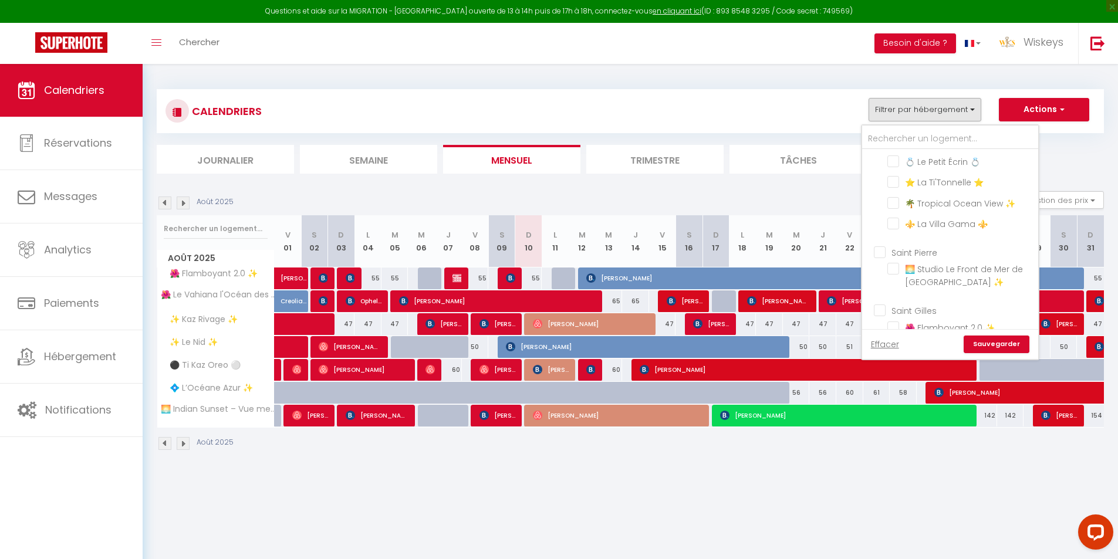
checkbox input "false"
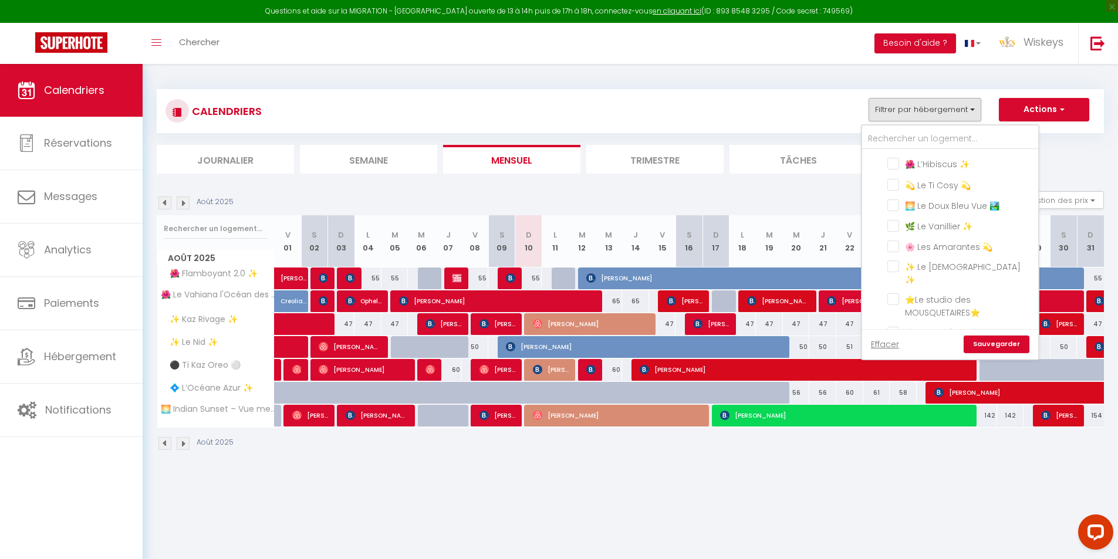
scroll to position [176, 0]
click at [879, 195] on input "Saint Denis" at bounding box center [962, 189] width 176 height 12
click at [995, 346] on link "Sauvegarder" at bounding box center [996, 345] width 66 height 18
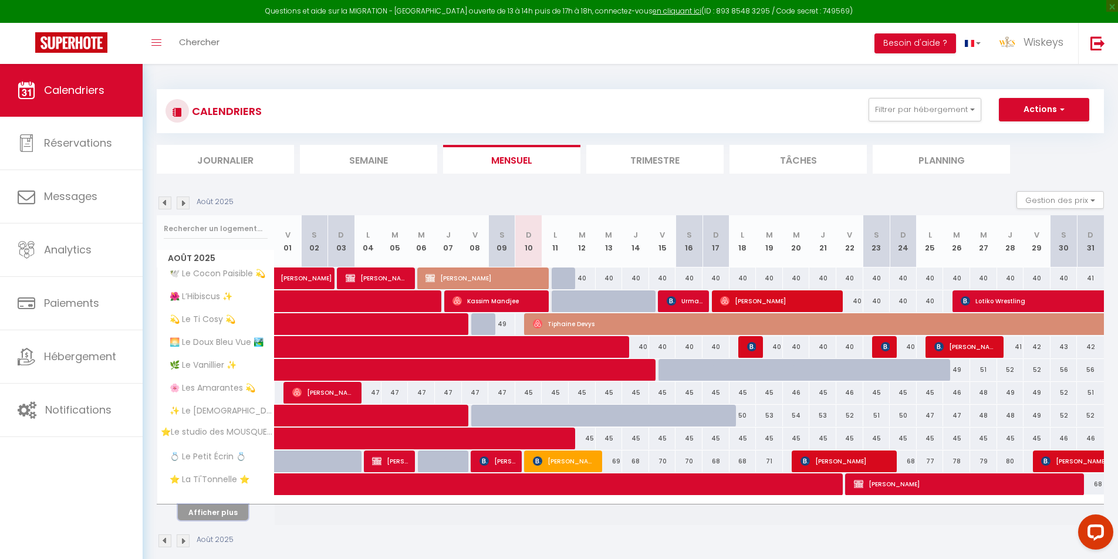
click at [225, 515] on button "Afficher plus" at bounding box center [213, 513] width 70 height 16
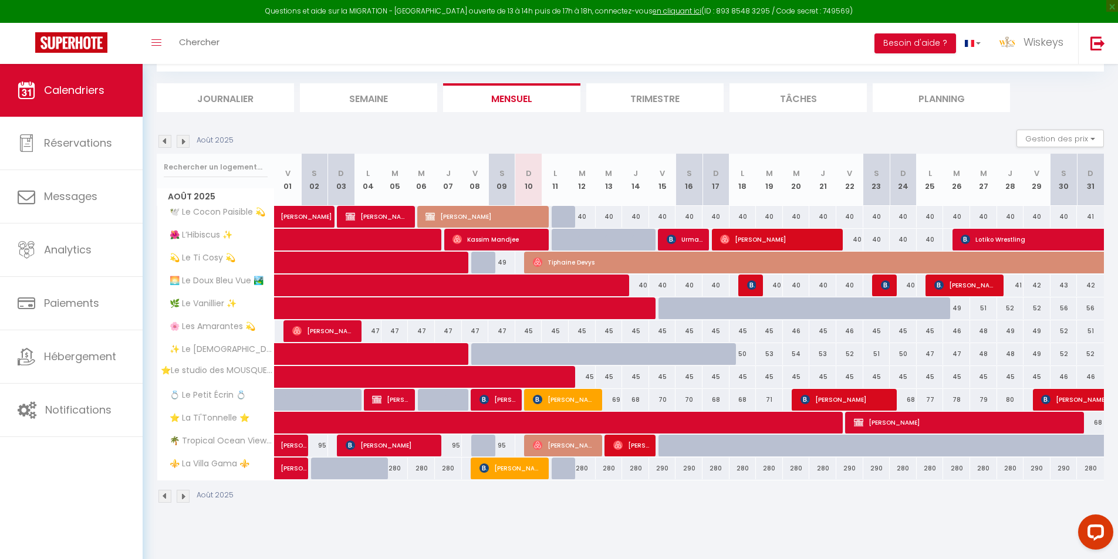
scroll to position [64, 0]
